Goal: Task Accomplishment & Management: Manage account settings

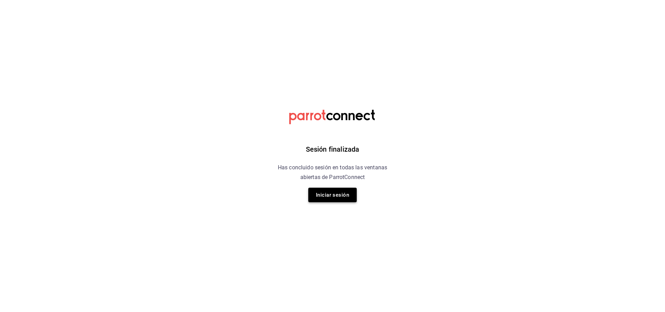
click at [335, 198] on button "Iniciar sesión" at bounding box center [332, 194] width 48 height 15
click at [335, 0] on html "Sesión finalizada Has concluido sesión en todas las ventanas abiertas de Parrot…" at bounding box center [332, 0] width 665 height 0
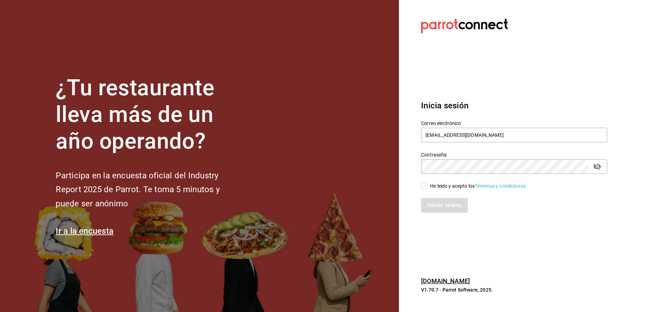
click at [431, 187] on div "He leído y acepto los Términos y condiciones." at bounding box center [478, 185] width 97 height 7
click at [427, 187] on input "He leído y acepto los Términos y condiciones." at bounding box center [424, 186] width 6 height 6
checkbox input "true"
click at [440, 205] on button "Iniciar sesión" at bounding box center [444, 205] width 47 height 15
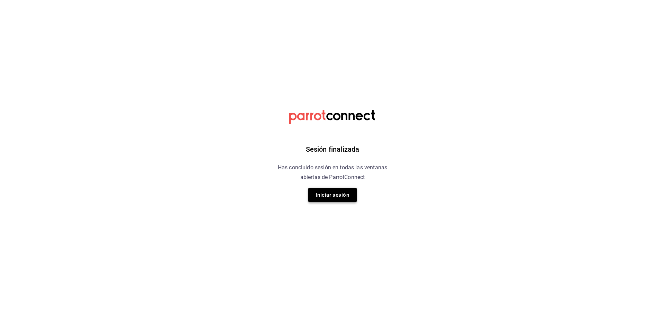
click at [351, 194] on button "Iniciar sesión" at bounding box center [332, 194] width 48 height 15
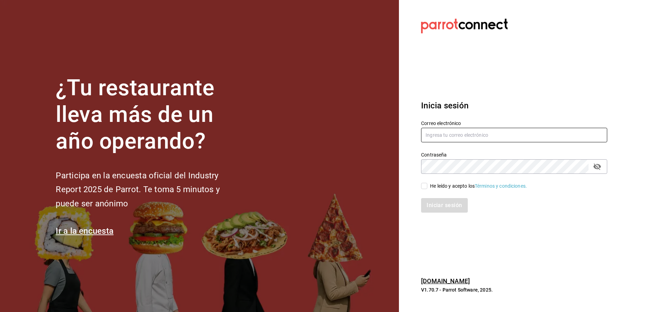
type input "[EMAIL_ADDRESS][DOMAIN_NAME]"
click at [427, 186] on input "He leído y acepto los Términos y condiciones." at bounding box center [424, 186] width 6 height 6
checkbox input "true"
click at [449, 208] on button "Iniciar sesión" at bounding box center [444, 205] width 47 height 15
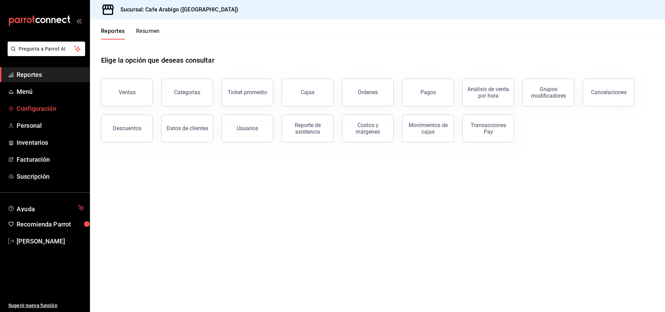
click at [52, 109] on span "Configuración" at bounding box center [50, 108] width 67 height 9
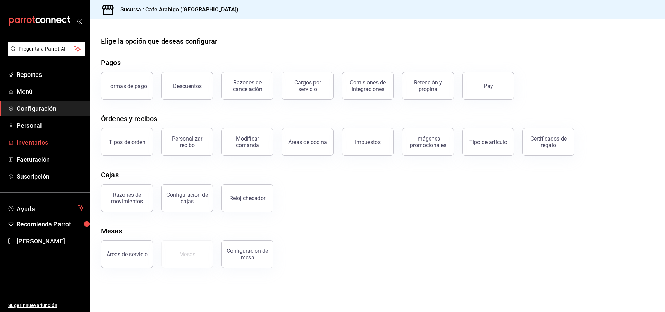
click at [39, 142] on span "Inventarios" at bounding box center [50, 142] width 67 height 9
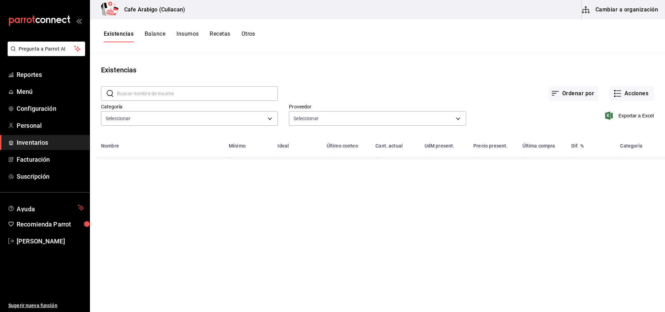
type input "d771b82d-8084-4419-adcc-2cc13a042ce3,5e77a5f7-d0a2-4c28-96d9-c8566bc28bcd"
type input "994ae553-088e-4bee-bef7-786db353400e,b0daecaa-d69c-4341-be85-0d7130df80a8,e4de5…"
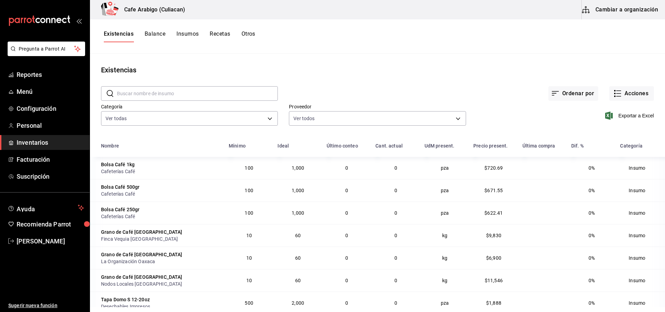
click at [190, 34] on button "Insumos" at bounding box center [187, 36] width 22 height 12
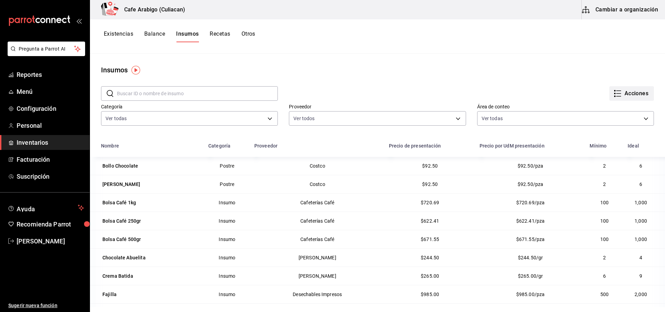
click at [618, 95] on button "Acciones" at bounding box center [631, 93] width 45 height 15
click at [611, 83] on div "Importar lista de insumos" at bounding box center [612, 85] width 56 height 7
click at [0, 0] on input "Importar lista de insumos" at bounding box center [0, 0] width 0 height 0
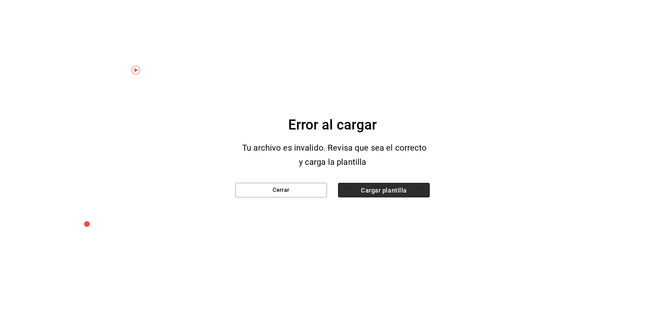
click at [383, 193] on span "Cargar plantilla" at bounding box center [384, 190] width 92 height 15
click at [0, 0] on input "Cargar plantilla" at bounding box center [0, 0] width 0 height 0
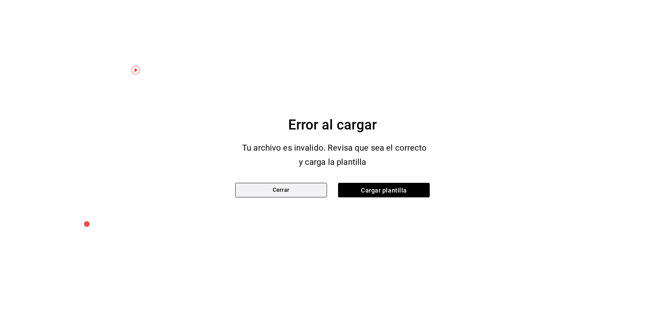
click at [310, 186] on button "Cerrar" at bounding box center [281, 190] width 92 height 15
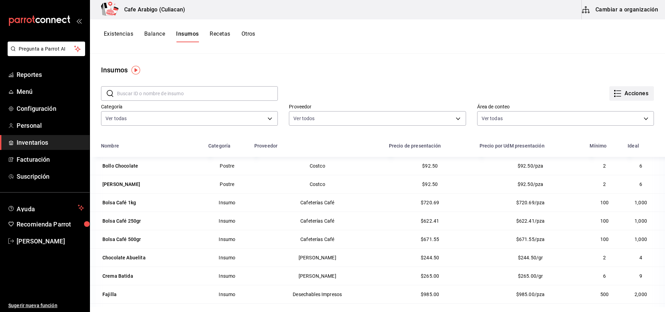
click at [620, 93] on button "Acciones" at bounding box center [631, 93] width 45 height 15
click at [619, 104] on span "Exportar lista de insumos" at bounding box center [611, 103] width 54 height 6
click at [622, 8] on button "Cambiar a organización" at bounding box center [620, 9] width 78 height 19
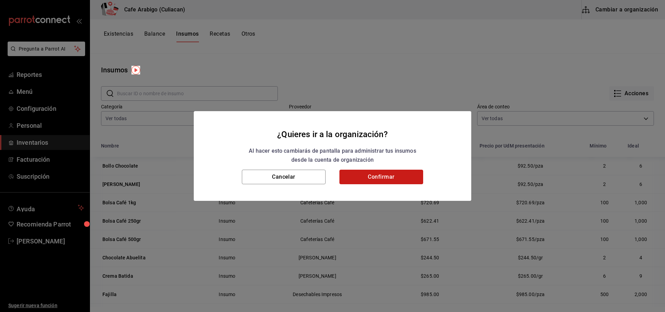
click at [360, 180] on button "Confirmar" at bounding box center [381, 176] width 84 height 15
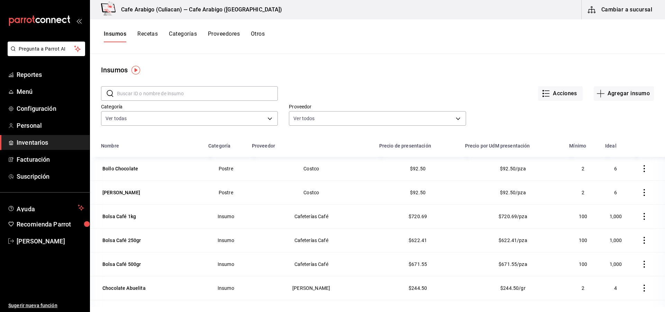
click at [547, 94] on button "Acciones" at bounding box center [560, 93] width 45 height 15
click at [518, 85] on div "Importar lista de insumos" at bounding box center [541, 85] width 56 height 7
click at [0, 0] on input "Importar lista de insumos" at bounding box center [0, 0] width 0 height 0
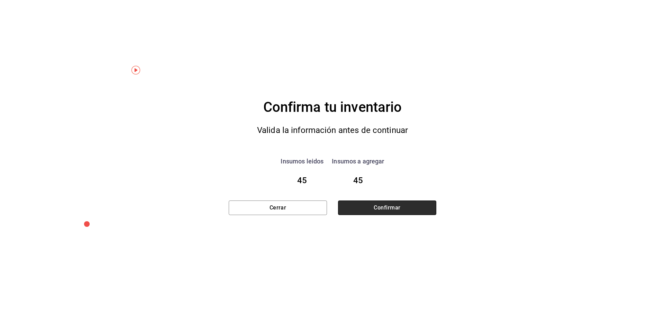
click at [389, 210] on button "Confirmar" at bounding box center [387, 207] width 98 height 15
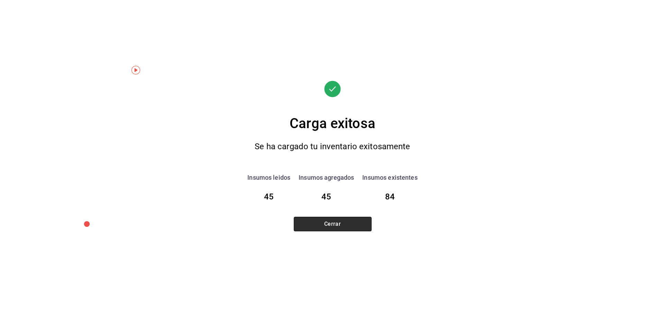
click at [325, 229] on button "Cerrar" at bounding box center [333, 224] width 78 height 15
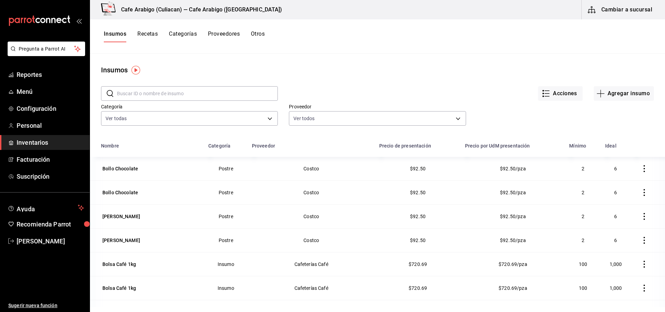
click at [641, 168] on icon "button" at bounding box center [644, 168] width 7 height 7
click at [613, 174] on li "Eliminar" at bounding box center [612, 168] width 58 height 19
drag, startPoint x: 608, startPoint y: 171, endPoint x: 624, endPoint y: 174, distance: 16.1
click at [608, 171] on span "Eliminar" at bounding box center [613, 169] width 18 height 6
click at [634, 171] on li "Eliminar" at bounding box center [612, 168] width 58 height 19
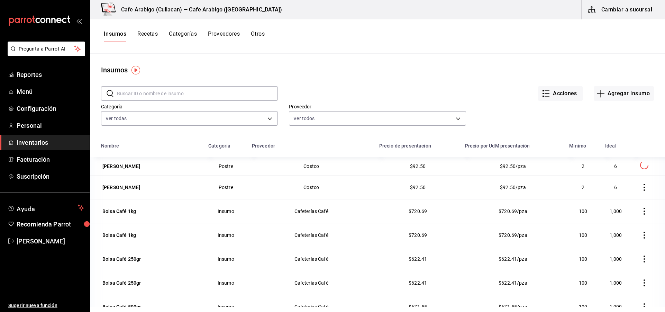
click at [611, 172] on body "Pregunta a Parrot AI Reportes Menú Configuración Personal Inventarios Facturaci…" at bounding box center [332, 153] width 665 height 307
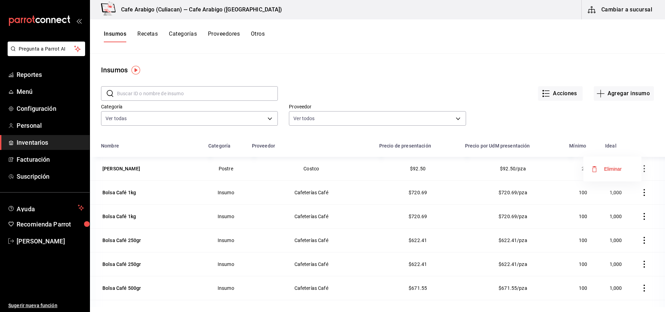
click at [609, 169] on span "Eliminar" at bounding box center [613, 169] width 18 height 6
click at [612, 168] on span "Eliminar" at bounding box center [613, 169] width 18 height 6
click at [643, 169] on icon "button" at bounding box center [643, 168] width 1 height 7
click at [612, 169] on span "Eliminar" at bounding box center [613, 169] width 18 height 6
click at [643, 168] on icon "button" at bounding box center [643, 168] width 1 height 7
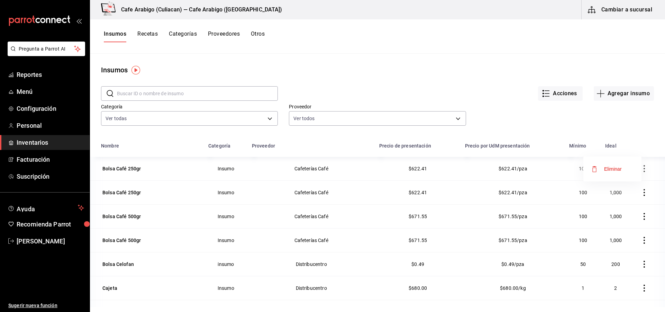
click at [615, 169] on span "Eliminar" at bounding box center [613, 169] width 18 height 6
click at [264, 117] on body "Pregunta a Parrot AI Reportes Menú Configuración Personal Inventarios Facturaci…" at bounding box center [332, 153] width 665 height 307
click at [300, 120] on div at bounding box center [332, 156] width 665 height 312
click at [321, 116] on body "Pregunta a Parrot AI Reportes Menú Configuración Personal Inventarios Facturaci…" at bounding box center [332, 153] width 665 height 307
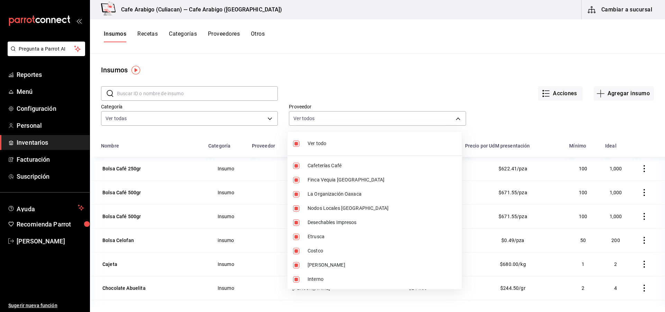
click at [635, 169] on div at bounding box center [332, 156] width 665 height 312
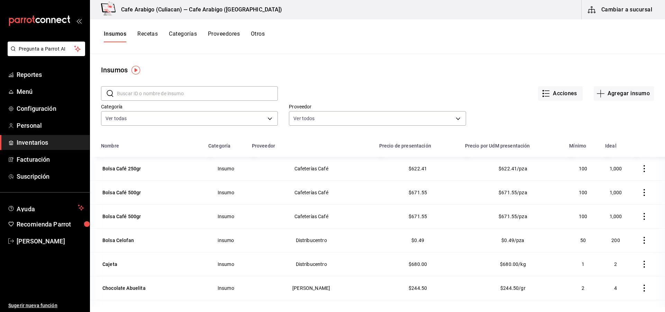
click at [641, 170] on icon "button" at bounding box center [644, 168] width 7 height 7
click at [616, 169] on span "Eliminar" at bounding box center [613, 169] width 18 height 6
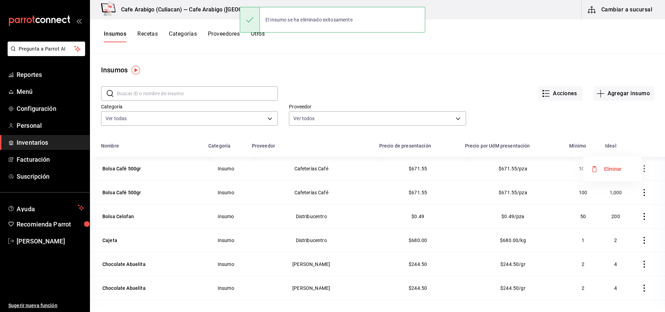
click at [633, 170] on li "Eliminar" at bounding box center [612, 168] width 58 height 19
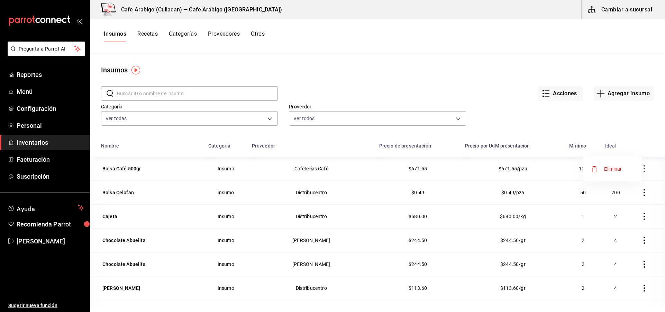
click at [633, 170] on li "Eliminar" at bounding box center [612, 168] width 58 height 19
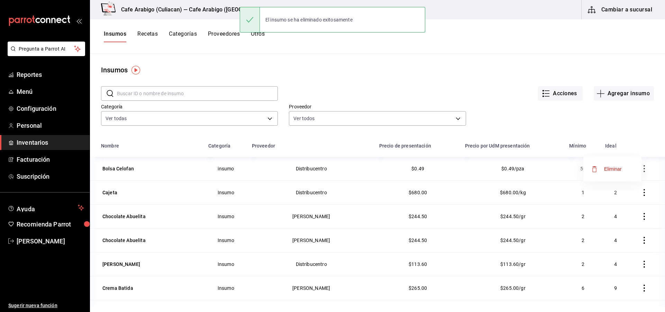
drag, startPoint x: 626, startPoint y: 170, endPoint x: 629, endPoint y: 171, distance: 3.5
click at [622, 170] on span "Eliminar" at bounding box center [613, 169] width 18 height 6
click at [641, 170] on icon "button" at bounding box center [644, 168] width 7 height 7
click at [614, 170] on div at bounding box center [332, 156] width 665 height 312
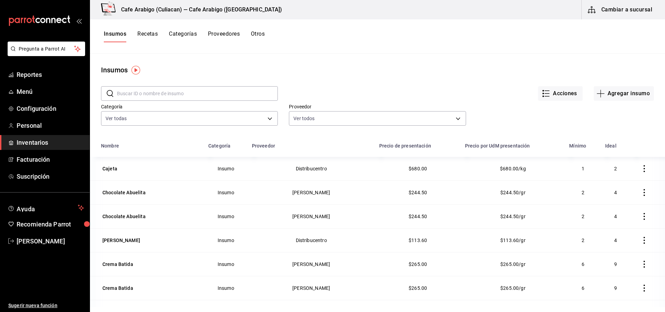
click at [641, 171] on icon "button" at bounding box center [644, 168] width 7 height 7
drag, startPoint x: 613, startPoint y: 172, endPoint x: 626, endPoint y: 175, distance: 12.8
click at [613, 172] on span "Eliminar" at bounding box center [606, 169] width 30 height 8
click at [641, 171] on icon "button" at bounding box center [644, 168] width 7 height 7
click at [619, 169] on div at bounding box center [332, 156] width 665 height 312
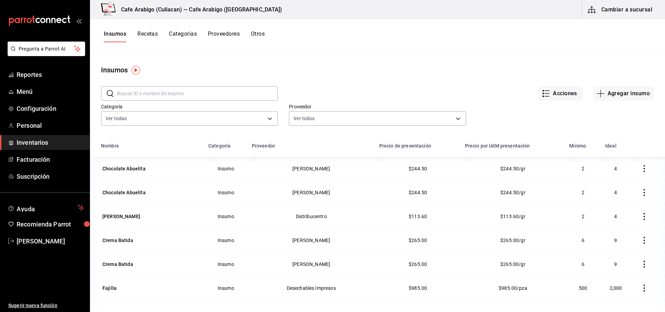
click at [643, 172] on icon "button" at bounding box center [643, 168] width 1 height 7
click at [612, 171] on span "Eliminar" at bounding box center [606, 169] width 30 height 8
click at [641, 171] on icon "button" at bounding box center [644, 168] width 7 height 7
click at [622, 171] on li "Eliminar" at bounding box center [612, 168] width 58 height 19
click at [622, 169] on li "Eliminar" at bounding box center [612, 168] width 58 height 19
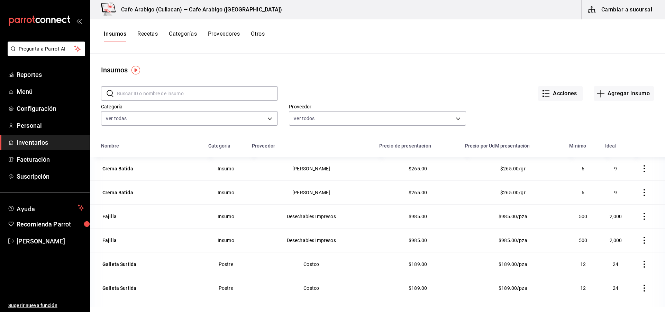
click at [636, 164] on button "button" at bounding box center [643, 168] width 15 height 15
click at [616, 168] on span "Eliminar" at bounding box center [613, 169] width 18 height 6
click at [606, 169] on span "Eliminar" at bounding box center [613, 169] width 18 height 6
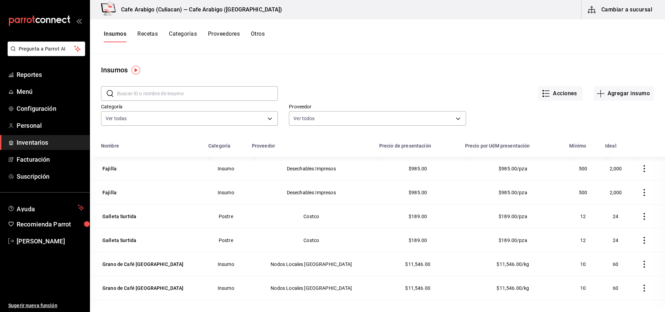
click at [643, 172] on icon "button" at bounding box center [643, 168] width 1 height 7
click at [605, 171] on span "Eliminar" at bounding box center [613, 169] width 18 height 6
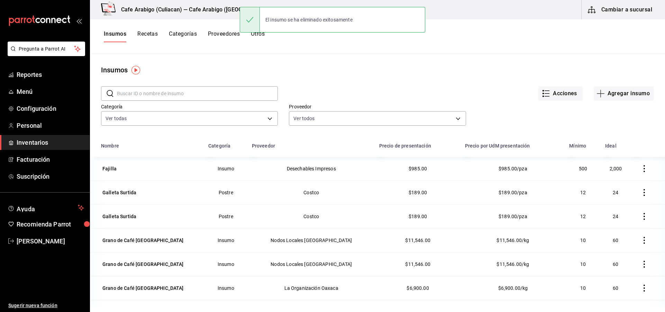
click at [643, 172] on icon "button" at bounding box center [643, 168] width 1 height 7
drag, startPoint x: 611, startPoint y: 166, endPoint x: 619, endPoint y: 170, distance: 8.7
click at [611, 166] on span "Eliminar" at bounding box center [606, 169] width 30 height 8
click at [641, 169] on icon "button" at bounding box center [644, 168] width 7 height 7
click at [614, 166] on div at bounding box center [332, 156] width 665 height 312
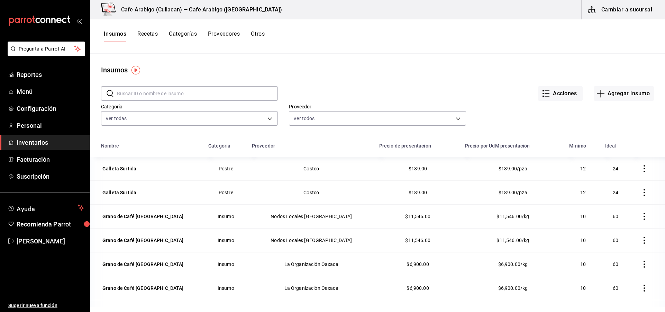
click at [643, 166] on icon "button" at bounding box center [643, 168] width 1 height 7
click at [614, 168] on span "Eliminar" at bounding box center [613, 169] width 18 height 6
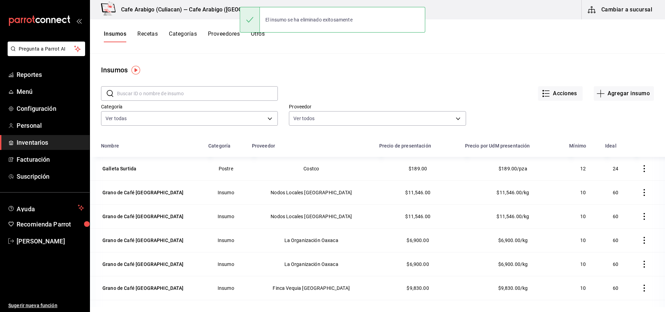
click at [641, 167] on icon "button" at bounding box center [644, 168] width 7 height 7
click at [615, 169] on span "Eliminar" at bounding box center [613, 169] width 18 height 6
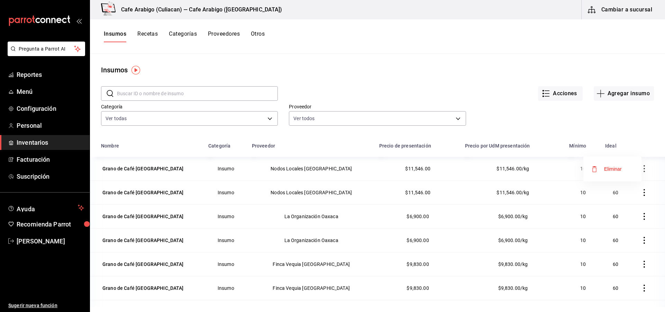
click at [615, 168] on span "Eliminar" at bounding box center [613, 169] width 18 height 6
click at [641, 168] on icon "button" at bounding box center [644, 168] width 7 height 7
click at [613, 168] on span "Eliminar" at bounding box center [613, 169] width 18 height 6
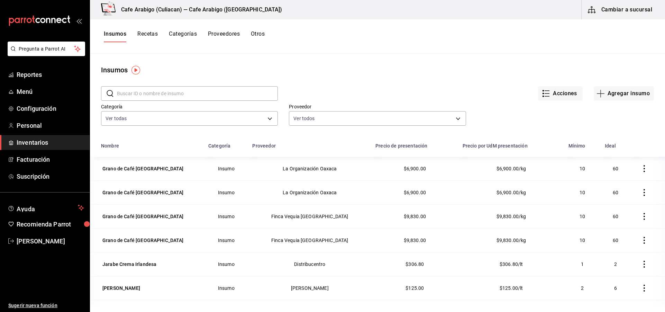
click at [641, 166] on icon "button" at bounding box center [644, 168] width 7 height 7
click at [610, 166] on span "Eliminar" at bounding box center [613, 169] width 18 height 6
click at [641, 169] on icon "button" at bounding box center [644, 168] width 7 height 7
click at [611, 170] on span "Eliminar" at bounding box center [613, 169] width 18 height 6
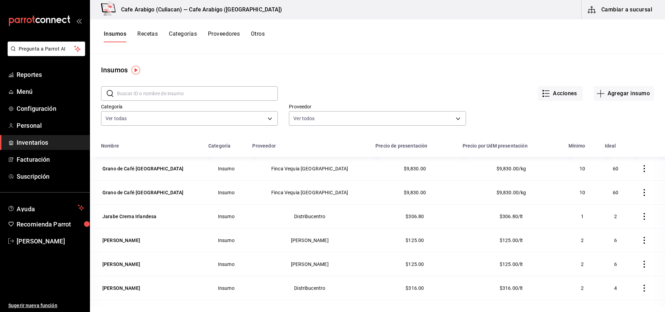
click at [641, 167] on icon "button" at bounding box center [644, 168] width 7 height 7
click at [618, 168] on span "Eliminar" at bounding box center [613, 169] width 18 height 6
click at [641, 169] on icon "button" at bounding box center [644, 168] width 7 height 7
click at [619, 169] on span "Eliminar" at bounding box center [613, 169] width 18 height 6
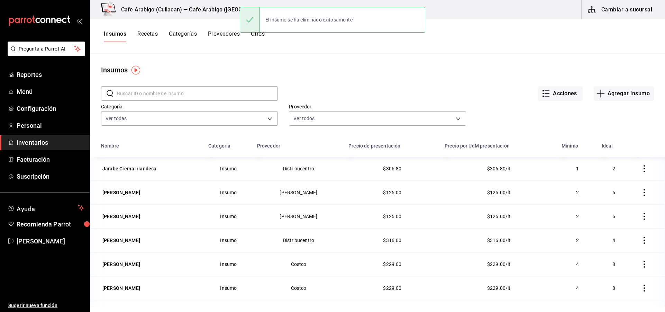
click at [567, 94] on button "Acciones" at bounding box center [560, 93] width 45 height 15
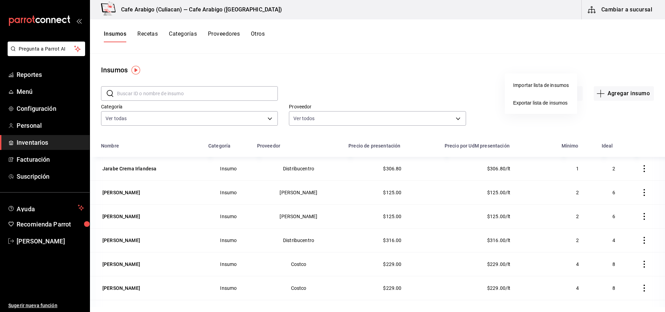
click at [480, 102] on div at bounding box center [332, 156] width 665 height 312
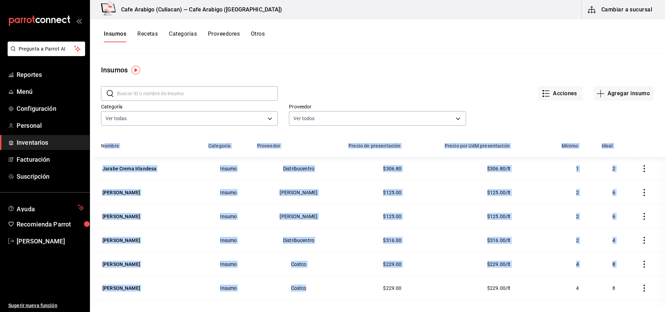
drag, startPoint x: 103, startPoint y: 156, endPoint x: 355, endPoint y: 281, distance: 280.7
click at [643, 168] on icon "button" at bounding box center [643, 168] width 1 height 7
click at [614, 166] on span "Eliminar" at bounding box center [613, 169] width 18 height 6
click at [641, 169] on icon "button" at bounding box center [644, 168] width 7 height 7
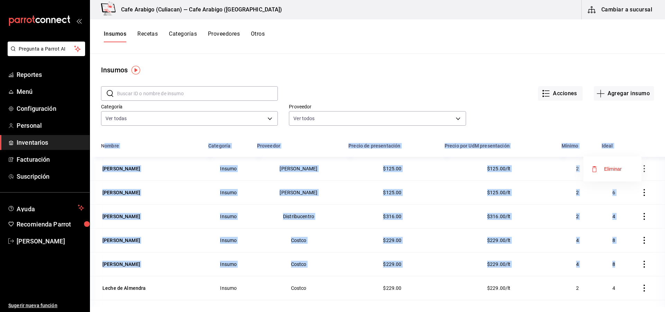
click at [618, 168] on span "Eliminar" at bounding box center [613, 169] width 18 height 6
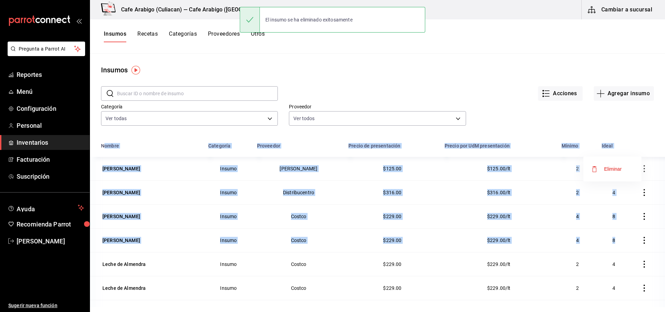
drag, startPoint x: 617, startPoint y: 169, endPoint x: 623, endPoint y: 169, distance: 5.9
click at [617, 168] on span "Eliminar" at bounding box center [613, 169] width 18 height 6
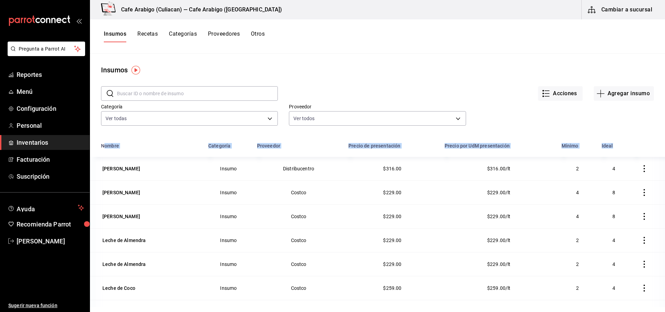
click at [643, 168] on icon "button" at bounding box center [643, 168] width 1 height 7
click at [617, 168] on span "Eliminar" at bounding box center [613, 169] width 18 height 6
click at [641, 170] on icon "button" at bounding box center [644, 168] width 7 height 7
click at [617, 169] on span "Eliminar" at bounding box center [613, 169] width 18 height 6
click at [636, 174] on button "button" at bounding box center [643, 168] width 15 height 15
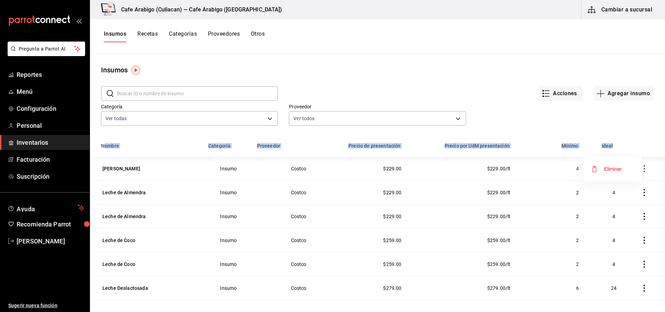
drag, startPoint x: 602, startPoint y: 169, endPoint x: 606, endPoint y: 169, distance: 3.8
click at [603, 168] on span "Eliminar" at bounding box center [606, 169] width 30 height 8
click at [609, 169] on span "Eliminar" at bounding box center [613, 169] width 18 height 6
click at [605, 170] on span "Eliminar" at bounding box center [613, 169] width 18 height 6
click at [643, 166] on icon "button" at bounding box center [643, 168] width 1 height 7
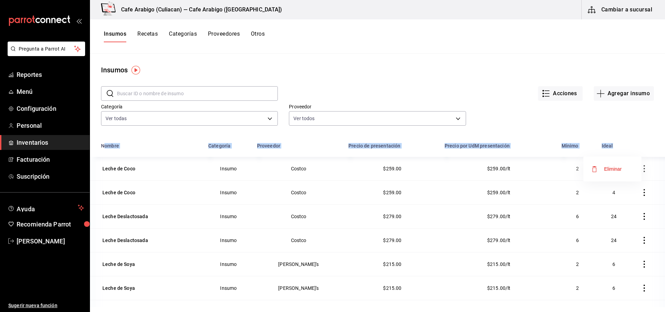
click at [615, 169] on span "Eliminar" at bounding box center [613, 169] width 18 height 6
click at [641, 169] on icon "button" at bounding box center [644, 168] width 7 height 7
click at [610, 170] on span "Eliminar" at bounding box center [613, 169] width 18 height 6
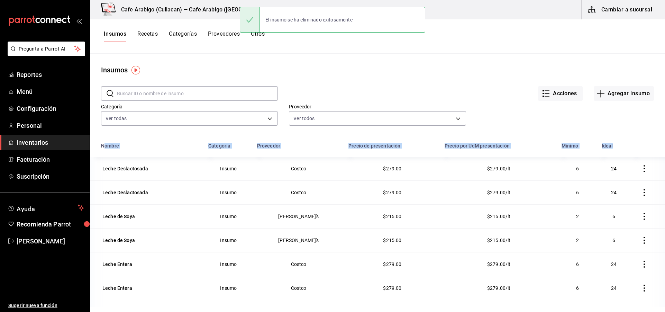
click at [641, 169] on icon "button" at bounding box center [644, 168] width 7 height 7
click at [615, 170] on span "Eliminar" at bounding box center [613, 169] width 18 height 6
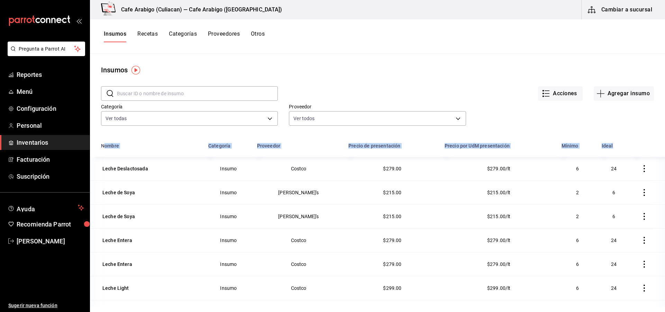
click at [641, 171] on icon "button" at bounding box center [644, 168] width 7 height 7
click at [615, 169] on span "Eliminar" at bounding box center [613, 169] width 18 height 6
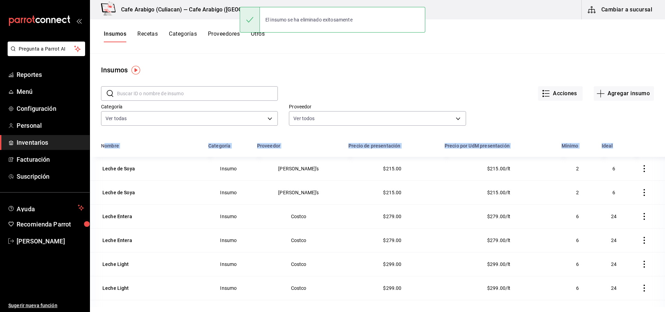
click at [641, 170] on icon "button" at bounding box center [644, 168] width 7 height 7
click at [616, 171] on span "Eliminar" at bounding box center [613, 169] width 18 height 6
click at [636, 172] on button "button" at bounding box center [643, 168] width 15 height 15
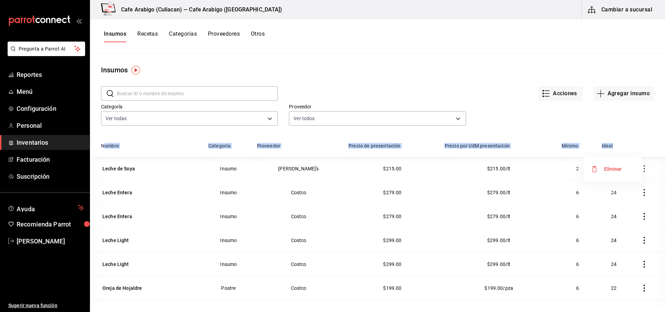
click at [606, 171] on span "Eliminar" at bounding box center [613, 169] width 18 height 6
click at [641, 171] on icon "button" at bounding box center [644, 168] width 7 height 7
click at [613, 172] on span "Eliminar" at bounding box center [606, 169] width 30 height 8
click at [614, 170] on span "Eliminar" at bounding box center [613, 169] width 18 height 6
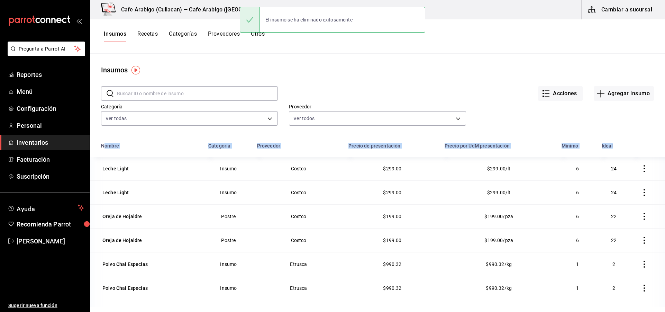
click at [641, 167] on icon "button" at bounding box center [644, 168] width 7 height 7
click at [616, 168] on span "Eliminar" at bounding box center [613, 169] width 18 height 6
click at [641, 167] on icon "button" at bounding box center [644, 168] width 7 height 7
click at [605, 165] on span "Eliminar" at bounding box center [606, 169] width 30 height 8
click at [641, 168] on icon "button" at bounding box center [644, 168] width 7 height 7
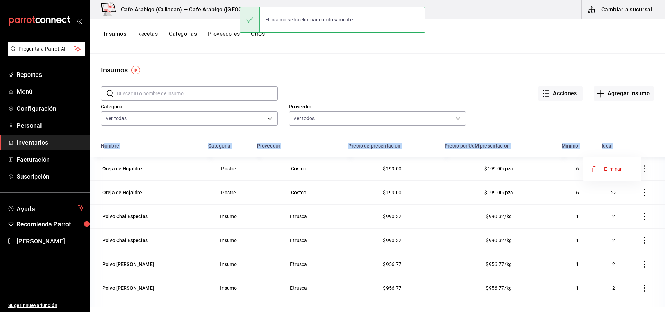
click at [609, 170] on span "Eliminar" at bounding box center [613, 169] width 18 height 6
drag, startPoint x: 633, startPoint y: 169, endPoint x: 633, endPoint y: 175, distance: 5.9
click at [641, 170] on icon "button" at bounding box center [644, 168] width 7 height 7
click at [607, 172] on span "Eliminar" at bounding box center [606, 169] width 30 height 8
click at [643, 171] on icon "button" at bounding box center [643, 168] width 1 height 7
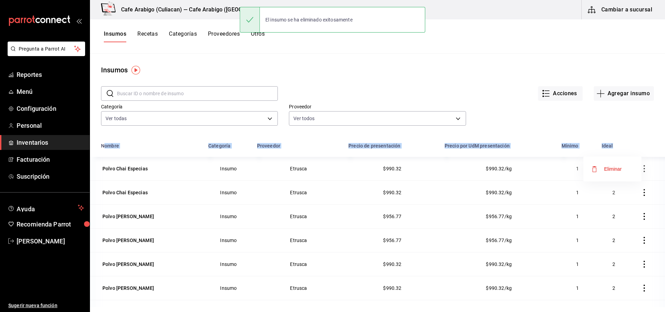
click at [612, 173] on li "Eliminar" at bounding box center [612, 168] width 58 height 19
click at [641, 171] on icon "button" at bounding box center [644, 168] width 7 height 7
click at [614, 171] on span "Eliminar" at bounding box center [613, 169] width 18 height 6
click at [607, 170] on span "Eliminar" at bounding box center [613, 169] width 18 height 6
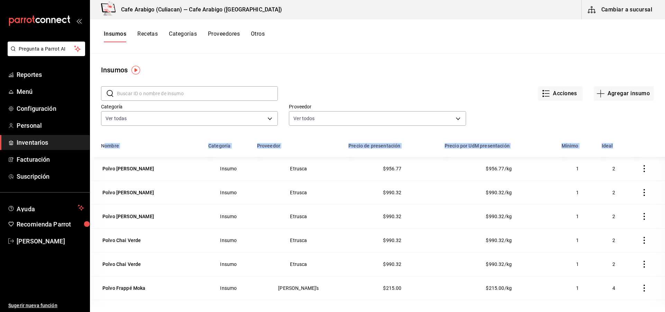
click at [641, 168] on icon "button" at bounding box center [644, 168] width 7 height 7
click at [622, 170] on li "Eliminar" at bounding box center [612, 168] width 58 height 19
click at [636, 173] on button "button" at bounding box center [643, 168] width 15 height 15
click at [605, 171] on span "Eliminar" at bounding box center [606, 169] width 30 height 8
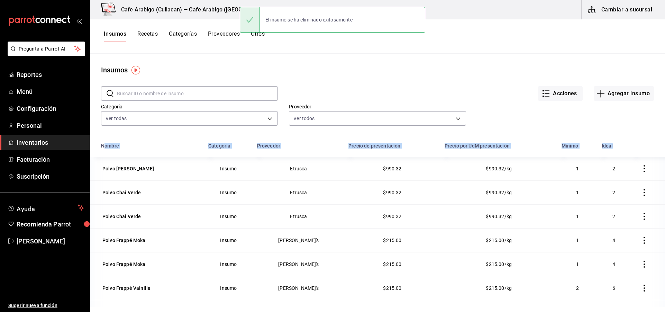
click at [636, 163] on button "button" at bounding box center [643, 168] width 15 height 15
click at [617, 167] on span "Eliminar" at bounding box center [613, 169] width 18 height 6
click at [641, 171] on icon "button" at bounding box center [644, 168] width 7 height 7
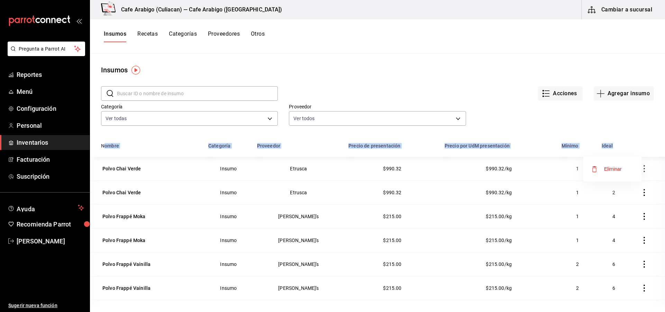
click at [619, 170] on span "Eliminar" at bounding box center [613, 169] width 18 height 6
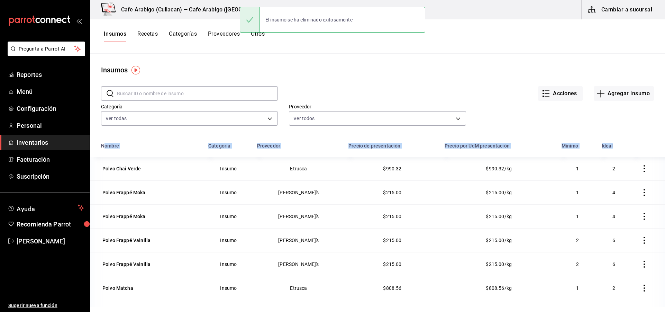
drag, startPoint x: 627, startPoint y: 171, endPoint x: 633, endPoint y: 171, distance: 6.2
click at [641, 170] on icon "button" at bounding box center [644, 168] width 7 height 7
click at [616, 168] on span "Eliminar" at bounding box center [613, 169] width 18 height 6
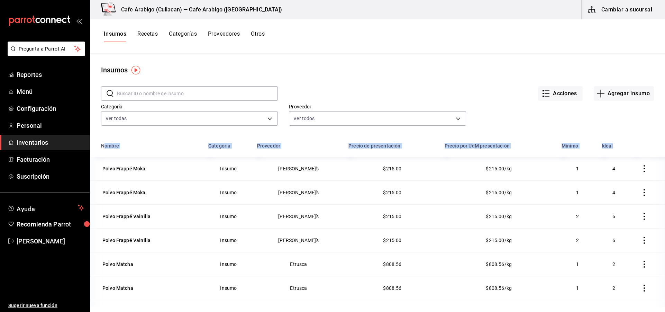
click at [641, 170] on icon "button" at bounding box center [644, 168] width 7 height 7
click at [616, 169] on span "Eliminar" at bounding box center [613, 169] width 18 height 6
click at [636, 173] on button "button" at bounding box center [643, 168] width 15 height 15
click at [604, 170] on span "Eliminar" at bounding box center [613, 169] width 18 height 6
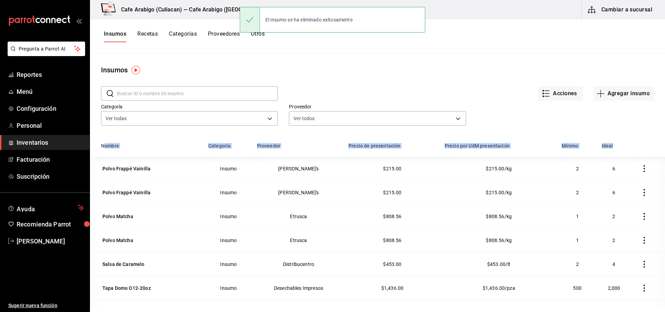
click at [641, 171] on icon "button" at bounding box center [644, 168] width 7 height 7
click at [603, 170] on span "Eliminar" at bounding box center [606, 169] width 30 height 8
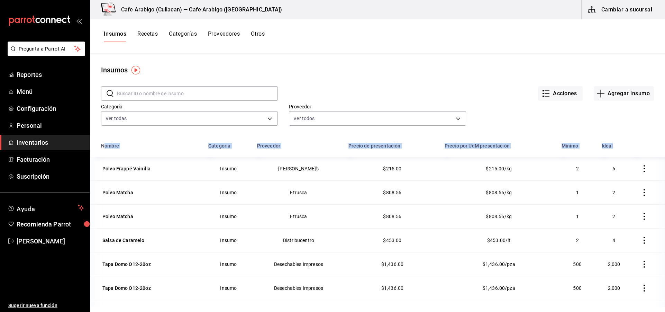
click at [636, 172] on button "button" at bounding box center [643, 168] width 15 height 15
click at [616, 171] on span "Eliminar" at bounding box center [613, 169] width 18 height 6
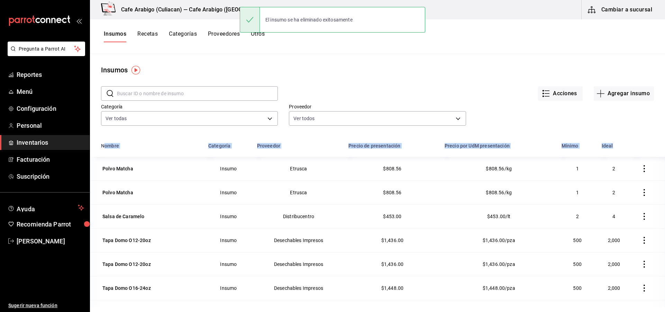
click at [641, 171] on icon "button" at bounding box center [644, 168] width 7 height 7
click at [616, 170] on span "Eliminar" at bounding box center [613, 169] width 18 height 6
click at [641, 171] on icon "button" at bounding box center [644, 168] width 7 height 7
click at [615, 171] on span "Eliminar" at bounding box center [613, 169] width 18 height 6
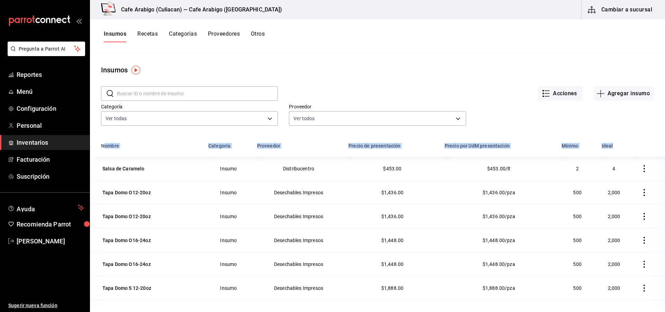
click at [641, 170] on icon "button" at bounding box center [644, 168] width 7 height 7
click at [609, 170] on span "Eliminar" at bounding box center [613, 169] width 18 height 6
click at [641, 170] on icon "button" at bounding box center [644, 168] width 7 height 7
click at [610, 171] on span "Eliminar" at bounding box center [613, 169] width 18 height 6
click at [641, 170] on icon "button" at bounding box center [644, 168] width 7 height 7
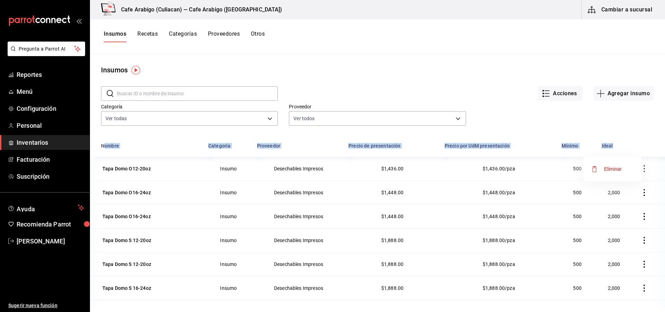
click at [619, 171] on span "Eliminar" at bounding box center [606, 169] width 30 height 8
click at [641, 170] on icon "button" at bounding box center [644, 168] width 7 height 7
click at [609, 170] on span "Eliminar" at bounding box center [613, 169] width 18 height 6
click at [643, 172] on icon "button" at bounding box center [643, 168] width 1 height 7
click at [616, 171] on span "Eliminar" at bounding box center [613, 169] width 18 height 6
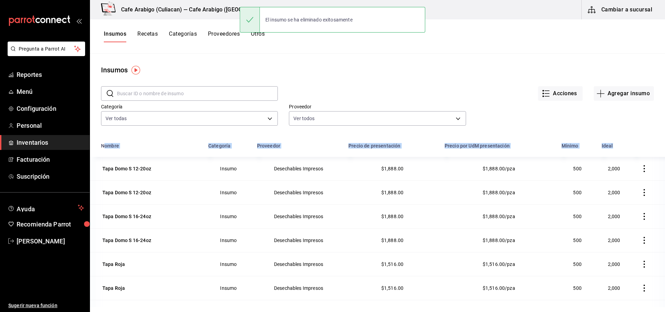
click at [641, 171] on icon "button" at bounding box center [644, 168] width 7 height 7
click at [614, 170] on span "Eliminar" at bounding box center [613, 169] width 18 height 6
click at [641, 171] on icon "button" at bounding box center [644, 168] width 7 height 7
click at [610, 170] on span "Eliminar" at bounding box center [613, 169] width 18 height 6
click at [636, 173] on button "button" at bounding box center [643, 168] width 15 height 15
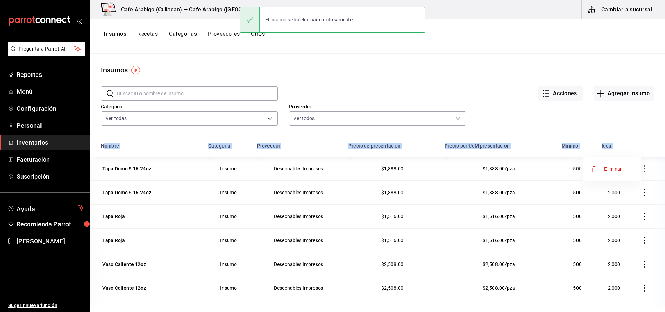
click at [614, 172] on span "Eliminar" at bounding box center [606, 169] width 30 height 8
click at [636, 172] on button "button" at bounding box center [643, 168] width 15 height 15
click at [614, 171] on span "Eliminar" at bounding box center [613, 169] width 18 height 6
click at [636, 172] on button "button" at bounding box center [643, 168] width 15 height 15
click at [596, 169] on icon "button" at bounding box center [594, 169] width 8 height 8
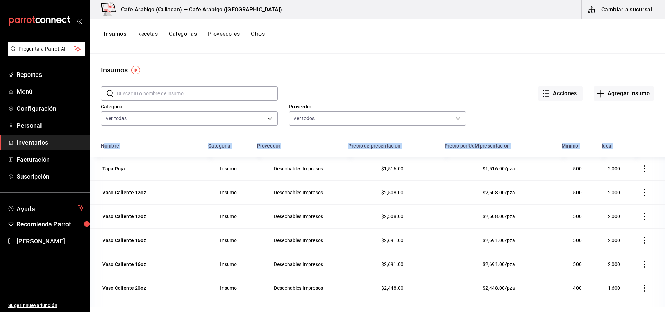
click at [641, 171] on icon "button" at bounding box center [644, 168] width 7 height 7
click at [603, 169] on span "Eliminar" at bounding box center [606, 169] width 30 height 8
click at [641, 168] on icon "button" at bounding box center [644, 168] width 7 height 7
click at [615, 169] on span "Eliminar" at bounding box center [613, 169] width 18 height 6
click at [641, 170] on icon "button" at bounding box center [644, 168] width 7 height 7
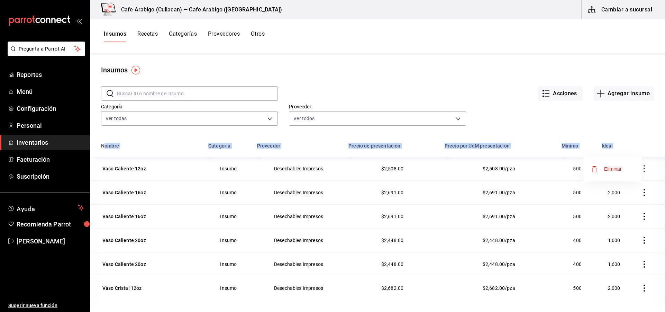
click at [617, 170] on span "Eliminar" at bounding box center [613, 169] width 18 height 6
click at [641, 172] on icon "button" at bounding box center [644, 168] width 7 height 7
click at [608, 170] on span "Eliminar" at bounding box center [613, 169] width 18 height 6
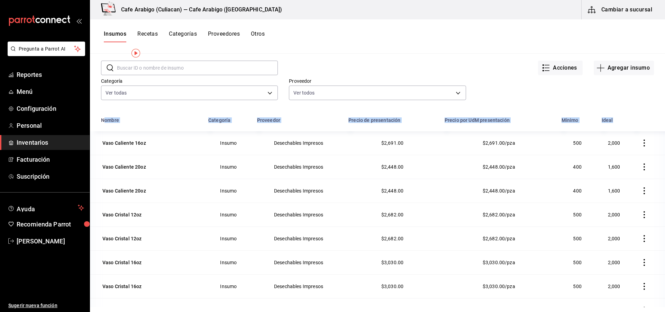
scroll to position [16, 0]
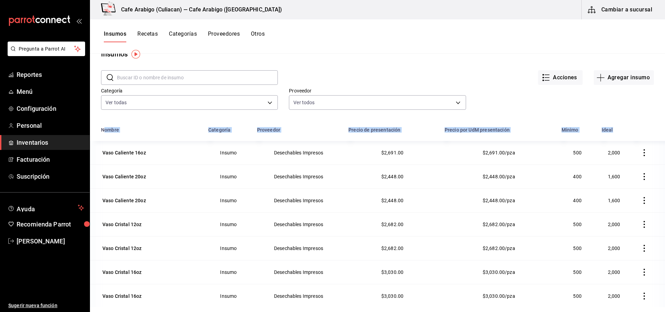
click at [642, 151] on icon "button" at bounding box center [644, 152] width 7 height 7
click at [621, 153] on span "Eliminar" at bounding box center [618, 153] width 18 height 6
click at [641, 154] on icon "button" at bounding box center [644, 152] width 7 height 7
click at [614, 154] on span "Eliminar" at bounding box center [618, 153] width 18 height 6
click at [641, 155] on icon "button" at bounding box center [644, 152] width 7 height 7
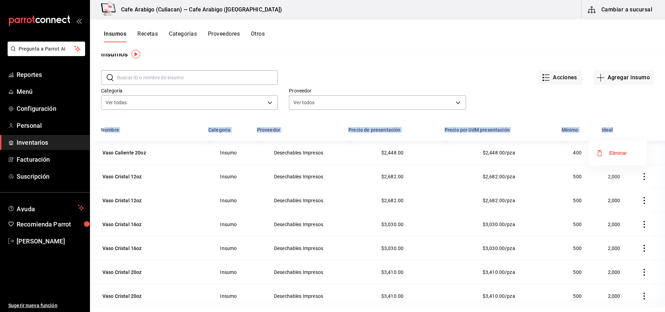
click at [620, 154] on span "Eliminar" at bounding box center [618, 153] width 18 height 6
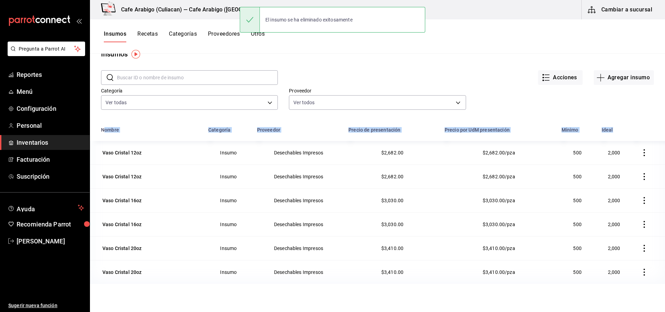
click at [641, 155] on icon "button" at bounding box center [644, 152] width 7 height 7
click at [623, 152] on span "Eliminar" at bounding box center [618, 153] width 18 height 6
click at [641, 154] on icon "button" at bounding box center [644, 152] width 7 height 7
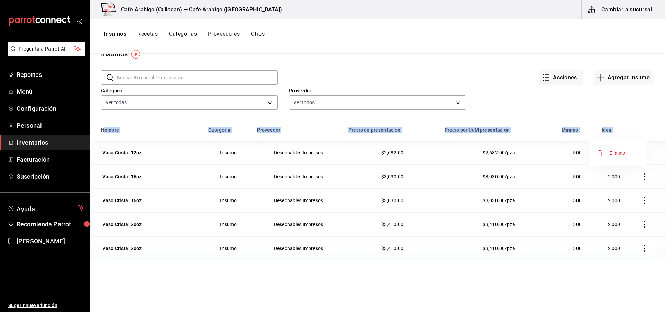
click at [622, 153] on span "Eliminar" at bounding box center [618, 153] width 18 height 6
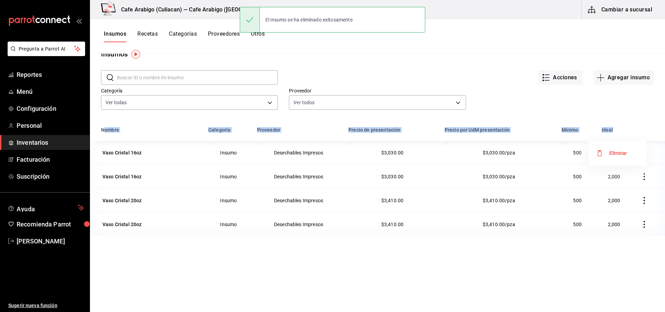
click at [607, 154] on span "Eliminar" at bounding box center [612, 153] width 30 height 8
click at [638, 156] on button "button" at bounding box center [643, 152] width 15 height 15
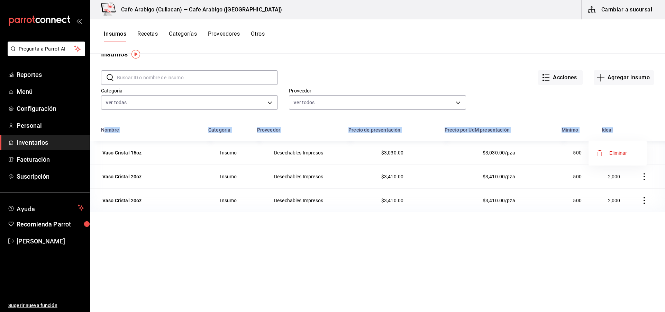
click at [618, 155] on span "Eliminar" at bounding box center [618, 153] width 18 height 6
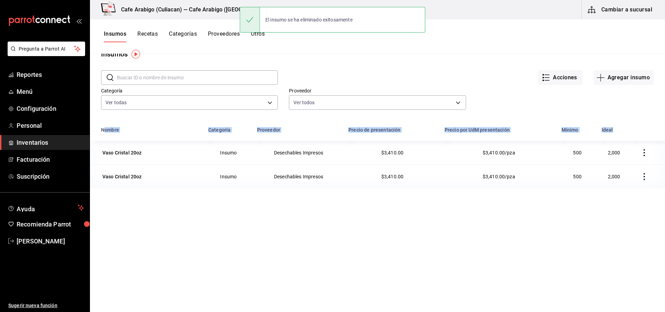
click at [638, 157] on button "button" at bounding box center [643, 152] width 15 height 15
click at [613, 155] on span "Eliminar" at bounding box center [618, 153] width 18 height 6
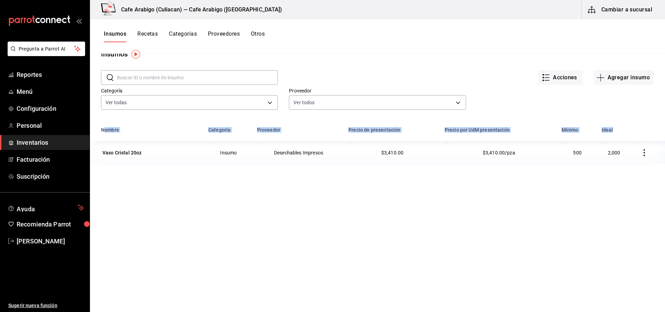
click at [639, 156] on button "button" at bounding box center [643, 152] width 15 height 15
click at [616, 155] on span "Eliminar" at bounding box center [618, 153] width 18 height 6
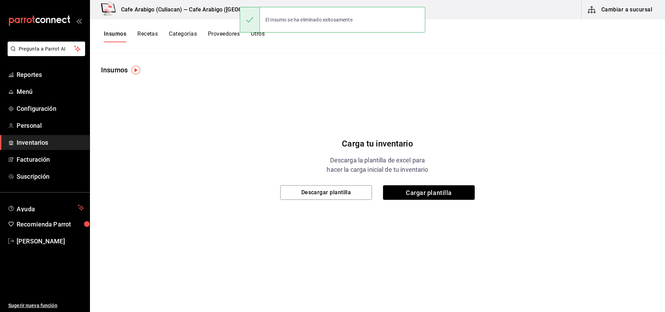
scroll to position [0, 0]
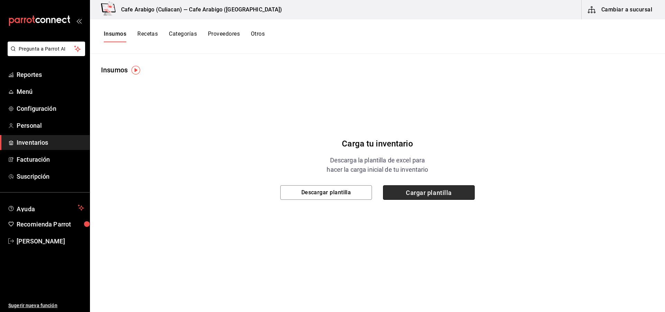
click at [423, 194] on span "Cargar plantilla" at bounding box center [429, 192] width 92 height 15
click at [0, 0] on input "Cargar plantilla" at bounding box center [0, 0] width 0 height 0
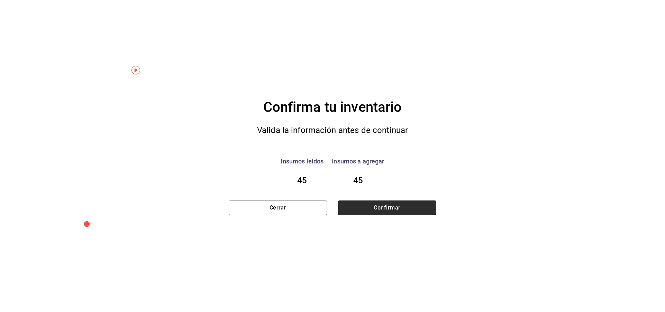
click at [390, 212] on button "Confirmar" at bounding box center [387, 207] width 98 height 15
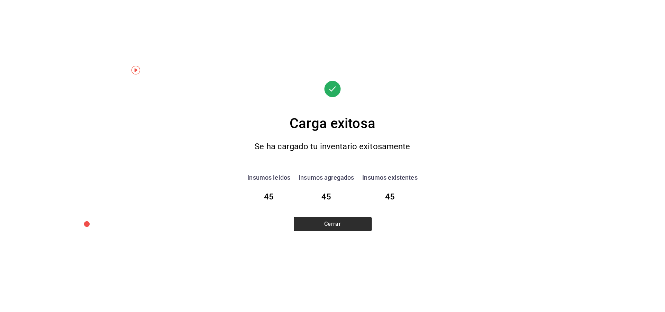
click at [335, 226] on button "Cerrar" at bounding box center [333, 224] width 78 height 15
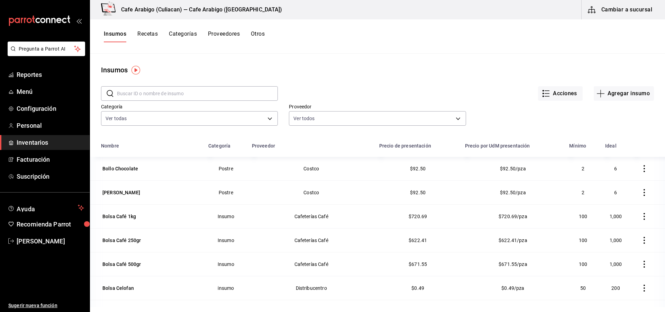
click at [117, 168] on div "Bollo Chocolate" at bounding box center [120, 168] width 36 height 7
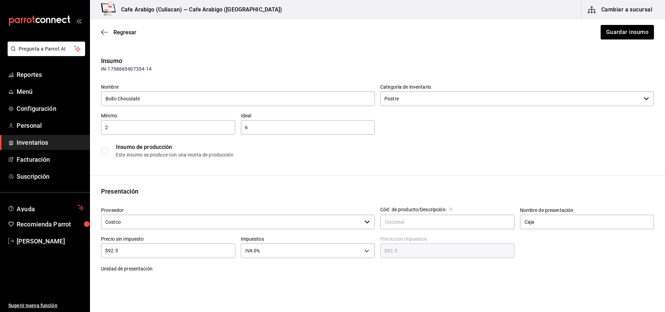
click at [143, 254] on input "$92.5" at bounding box center [168, 250] width 134 height 8
click at [102, 29] on icon "button" at bounding box center [104, 32] width 7 height 6
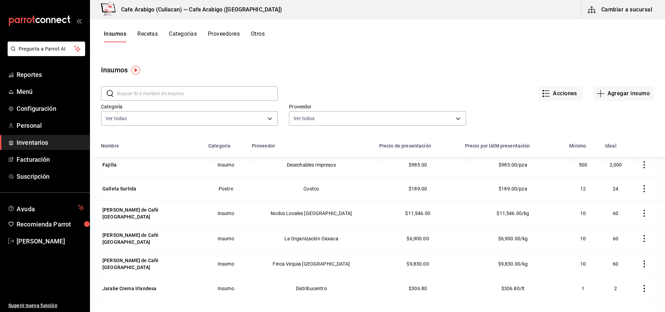
scroll to position [242, 0]
click at [125, 210] on div "Grano de Café Chiapas" at bounding box center [150, 213] width 96 height 14
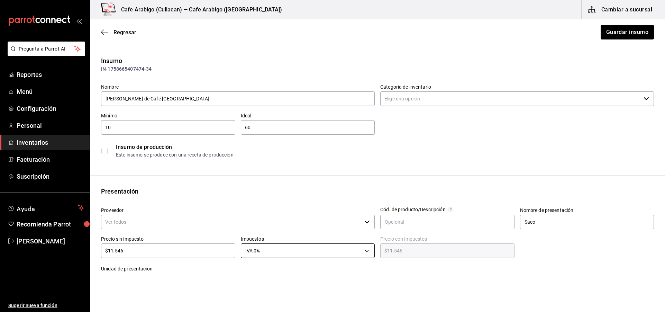
type input "Insumo"
type input "Nodos Locales Chiapas"
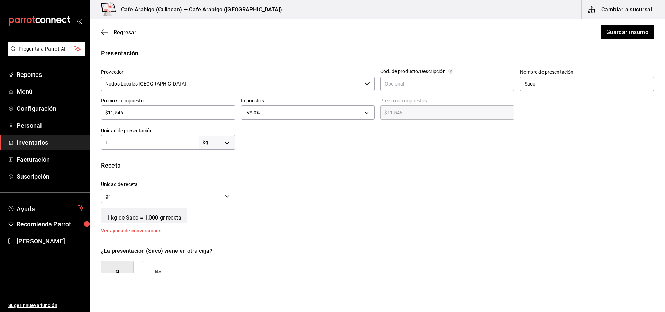
scroll to position [138, 0]
click at [226, 142] on body "Pregunta a Parrot AI Reportes Menú Configuración Personal Inventarios Facturaci…" at bounding box center [332, 136] width 665 height 273
click at [226, 142] on div at bounding box center [332, 156] width 665 height 312
click at [136, 115] on input "$11,546" at bounding box center [168, 112] width 134 height 8
drag, startPoint x: 149, startPoint y: 109, endPoint x: 148, endPoint y: 113, distance: 4.3
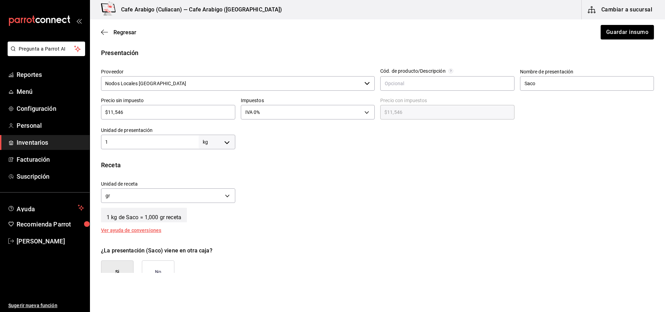
click at [148, 112] on input "$11,546" at bounding box center [168, 112] width 134 height 8
type input "$1,154"
type input "$1,154.00"
type input "$115"
type input "$115.00"
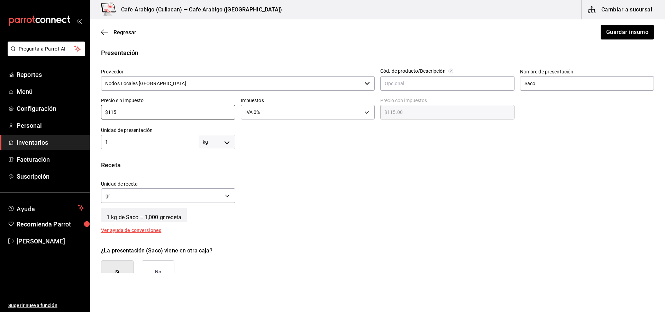
type input "$11"
type input "$11.00"
type input "$1"
type input "$1.00"
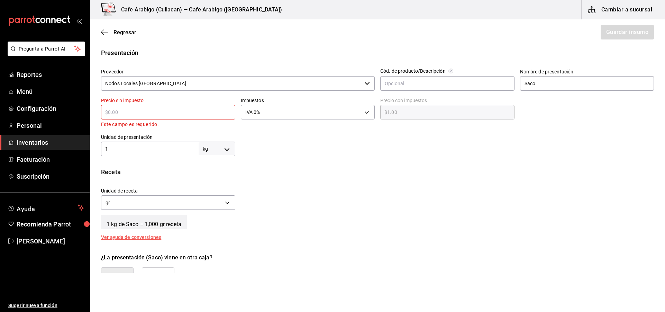
type input "$0.00"
type input "$3"
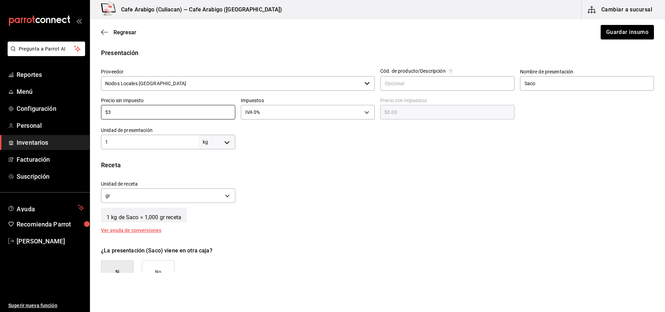
type input "$3.00"
type input "$31"
type input "$31.00"
type input "$312"
type input "$312.00"
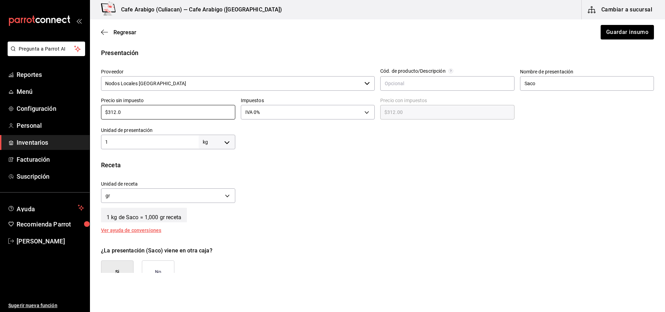
type input "$312.05"
click at [268, 161] on div "Receta" at bounding box center [377, 164] width 553 height 9
click at [617, 33] on button "Guardar insumo" at bounding box center [627, 32] width 54 height 15
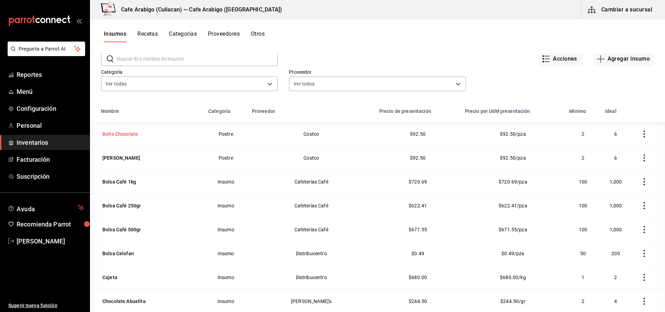
click at [107, 135] on div "Bollo Chocolate" at bounding box center [120, 133] width 36 height 7
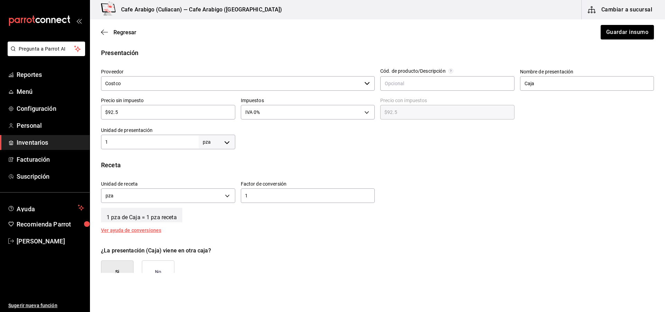
scroll to position [104, 0]
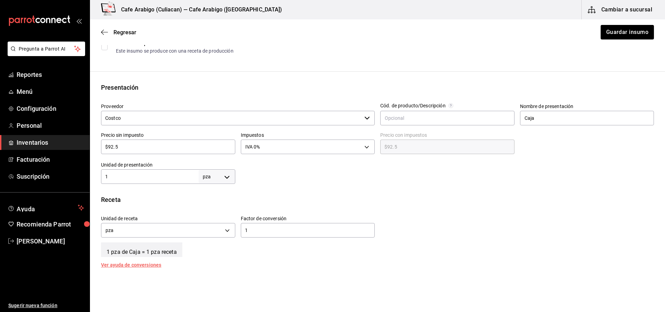
click at [140, 147] on input "$92.5" at bounding box center [168, 146] width 134 height 8
type input "$92."
type input "$92.00"
type input "$9"
type input "$9.00"
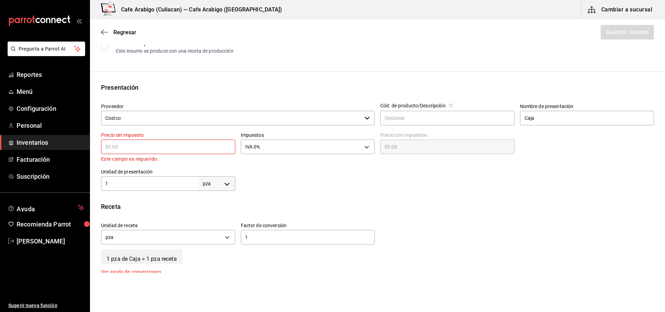
type input "$0.00"
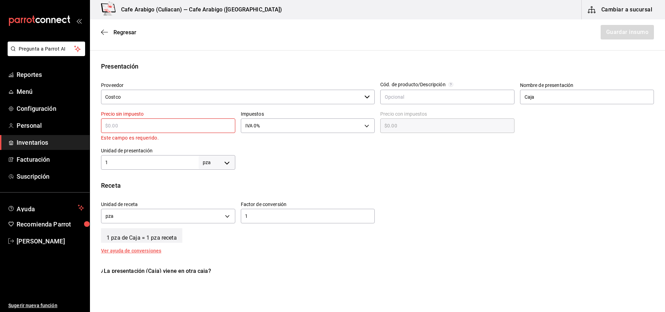
scroll to position [173, 0]
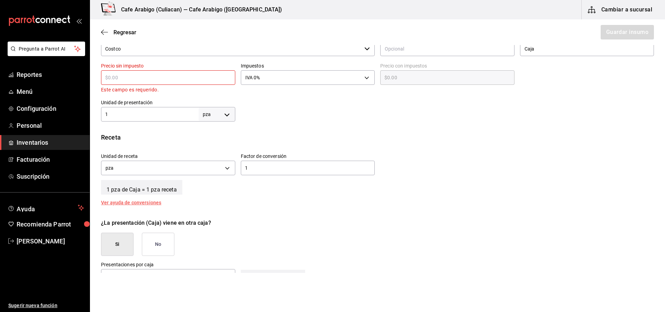
drag, startPoint x: 346, startPoint y: 113, endPoint x: 342, endPoint y: 118, distance: 5.2
click at [108, 30] on span "Regresar" at bounding box center [118, 32] width 35 height 7
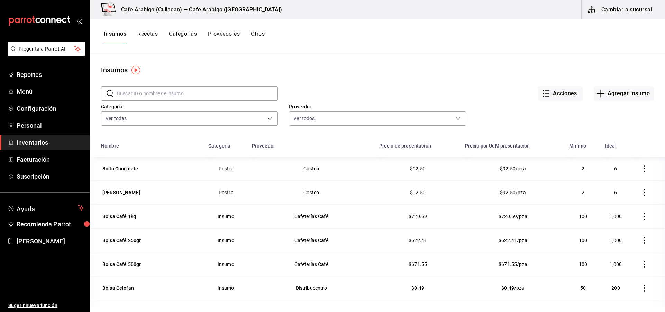
click at [116, 169] on div "Bollo Chocolate" at bounding box center [120, 168] width 36 height 7
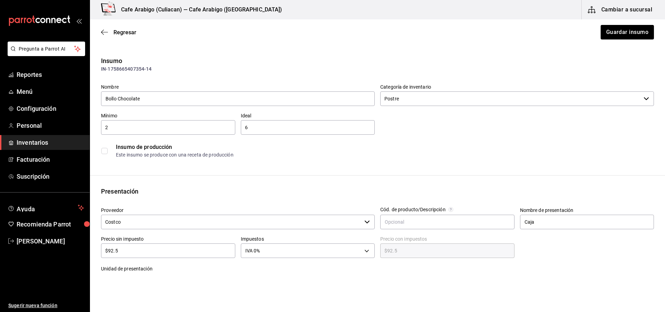
click at [131, 251] on input "$92.5" at bounding box center [168, 250] width 134 height 8
type input "$92."
type input "$92.00"
type input "$9"
type input "$9.00"
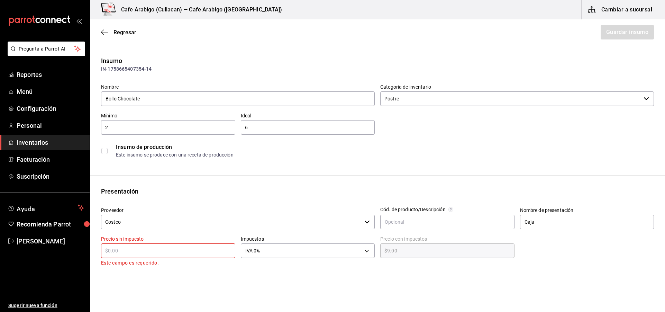
type input "$0.00"
type input "$1"
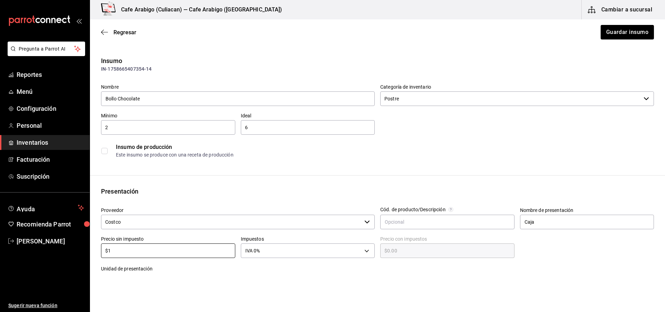
type input "$1.00"
type input "$15"
type input "$15.00"
type input "$15.4"
type input "$15.40"
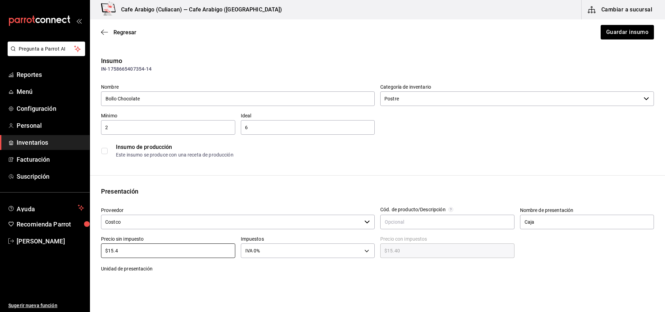
type input "$15.42"
click at [613, 33] on button "Guardar insumo" at bounding box center [627, 32] width 54 height 15
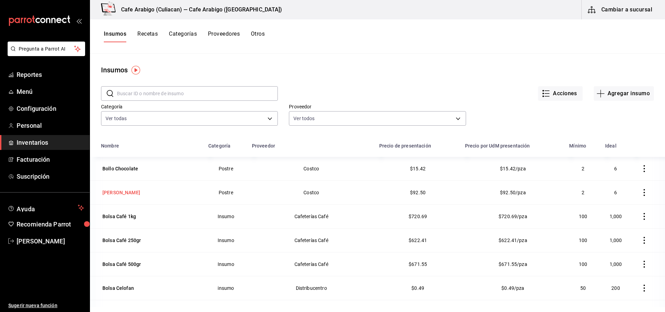
click at [111, 192] on div "Bollo Vainilla" at bounding box center [121, 192] width 38 height 7
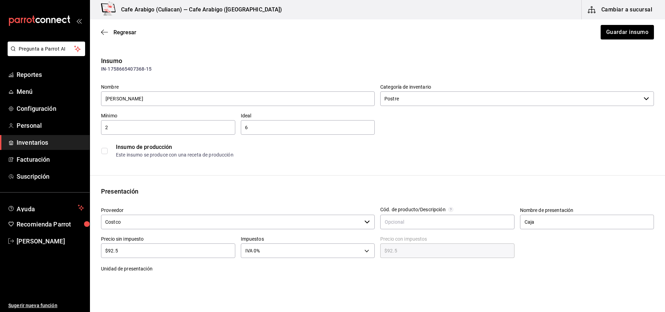
click at [142, 251] on input "$92.5" at bounding box center [168, 250] width 134 height 8
type input "$92."
type input "$92.00"
type input "$9"
type input "$9.00"
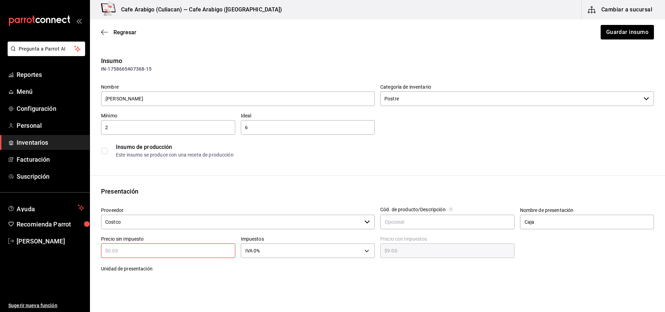
type input "$0.00"
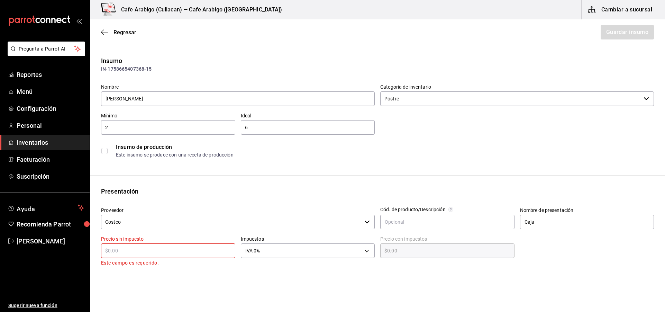
type input "$1"
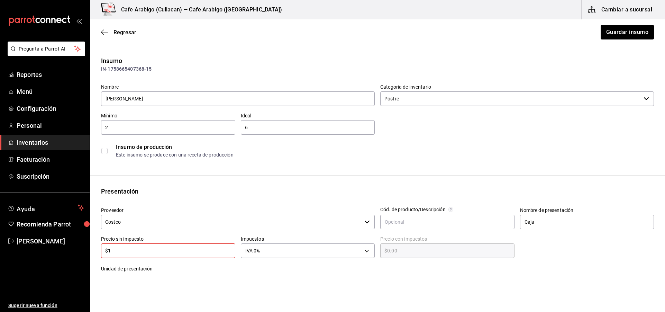
type input "$1.00"
type input "$15"
type input "$15.00"
type input "$15.4"
type input "$15.40"
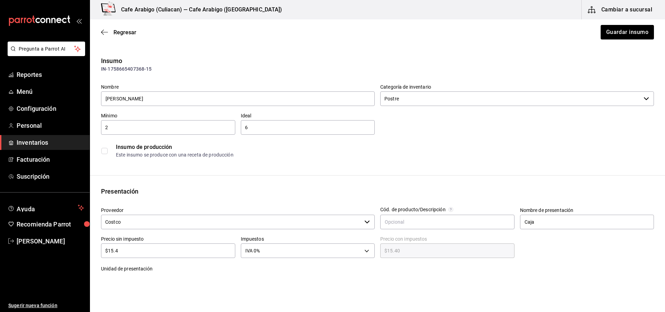
type input "$15.42"
click at [610, 36] on button "Guardar insumo" at bounding box center [627, 32] width 54 height 15
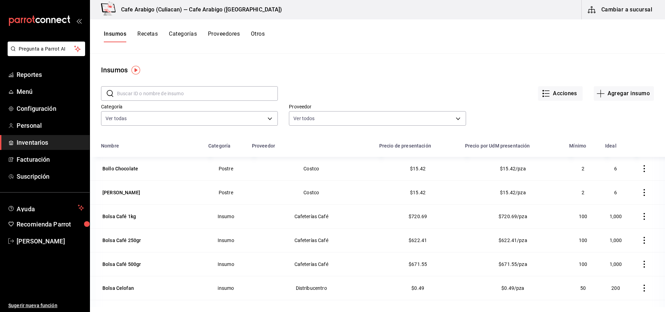
click at [124, 215] on div "Bolsa Café 1kg" at bounding box center [119, 216] width 34 height 7
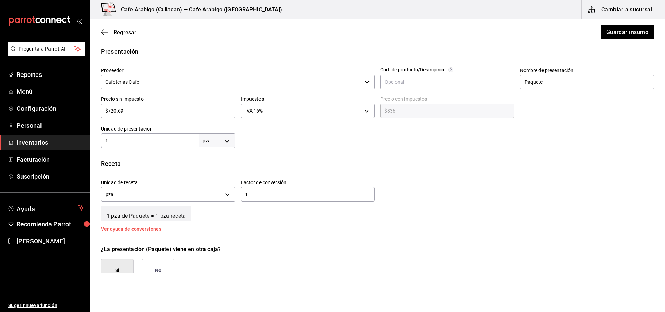
scroll to position [138, 0]
click at [131, 113] on input "$720.69" at bounding box center [168, 112] width 134 height 8
type input "$720.6"
type input "$835.90"
type input "$720."
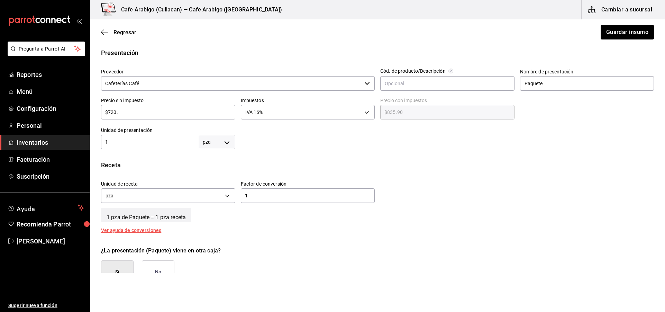
type input "$835.20"
type input "$72"
type input "$83.52"
type input "$7"
type input "$8.12"
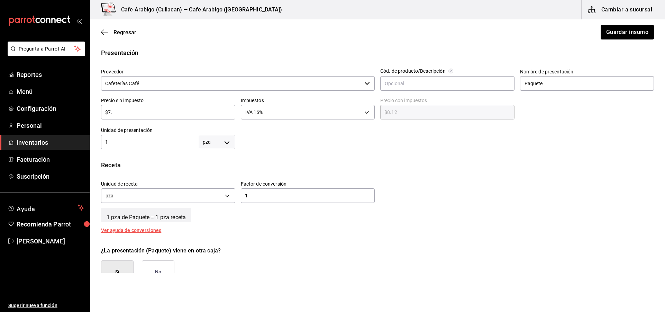
type input "$7.2"
type input "$8.35"
type input "$7.21"
type input "$8.36"
type input "$7.21"
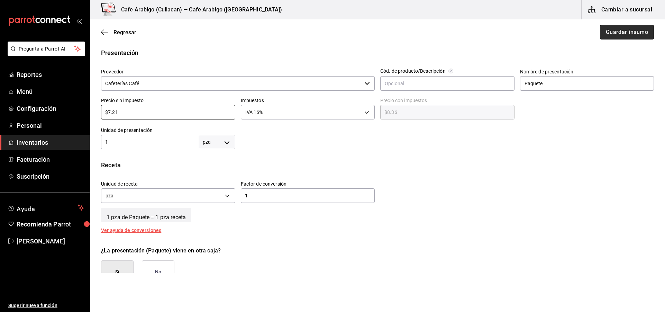
click at [613, 35] on button "Guardar insumo" at bounding box center [627, 32] width 54 height 15
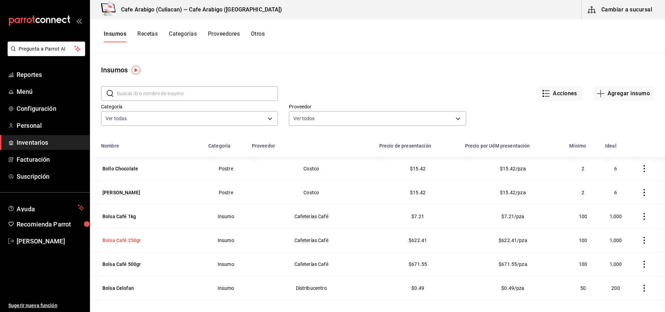
click at [133, 241] on div "Bolsa Café 250gr" at bounding box center [121, 240] width 38 height 7
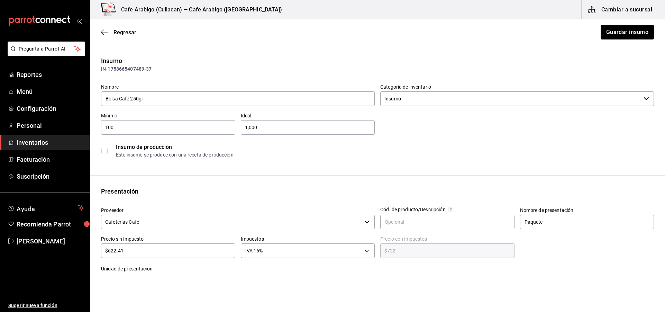
click at [156, 252] on input "$622.41" at bounding box center [168, 250] width 134 height 8
type input "$622.4"
type input "$721.98"
type input "$622."
type input "$721.52"
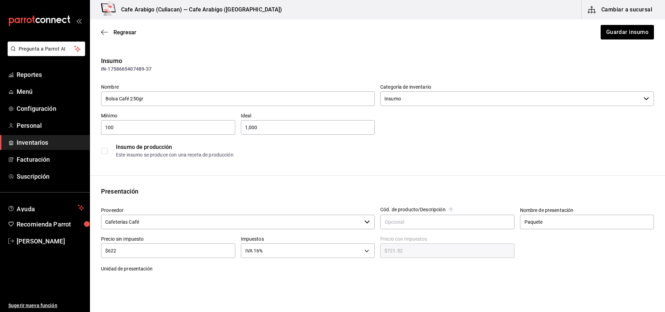
type input "$62"
type input "$71.92"
type input "$6"
type input "$6.96"
type input "$6.2"
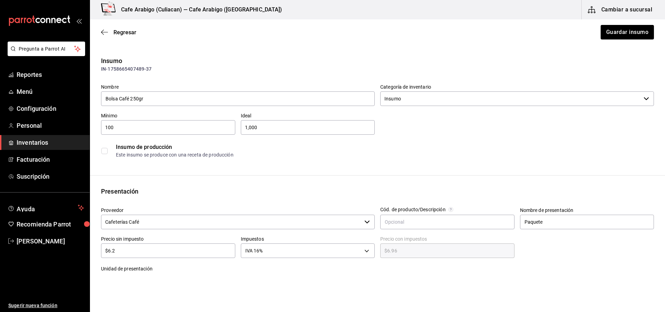
type input "$7.19"
type input "$6.22"
type input "$7.22"
type input "$6.22"
click at [610, 33] on button "Guardar insumo" at bounding box center [627, 32] width 54 height 15
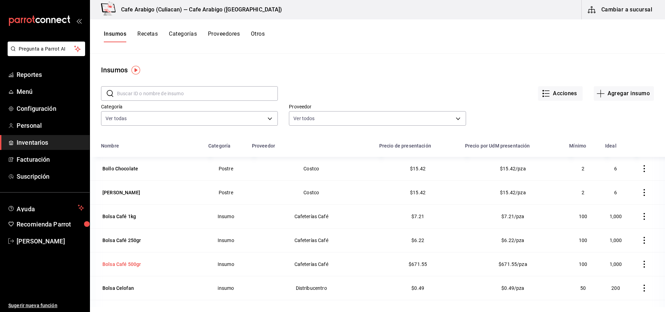
click at [117, 263] on div "Bolsa Café 500gr" at bounding box center [121, 263] width 38 height 7
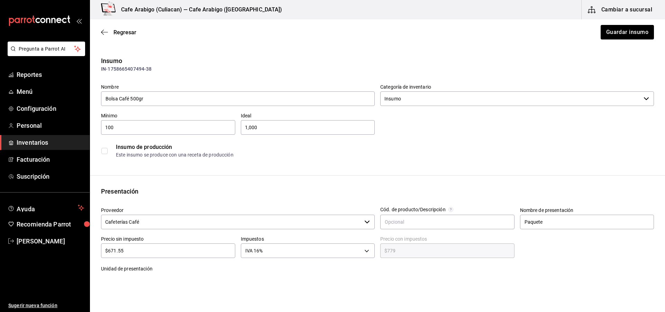
click at [139, 249] on input "$671.55" at bounding box center [168, 250] width 134 height 8
type input "$671.5"
type input "$778.94"
type input "$671."
type input "$778.36"
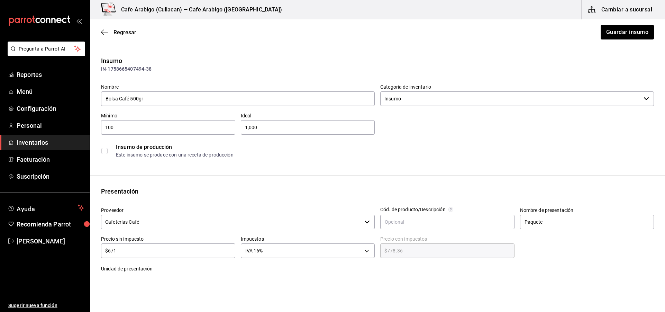
type input "$67"
type input "$77.72"
type input "$6"
type input "$6.96"
type input "$6.7"
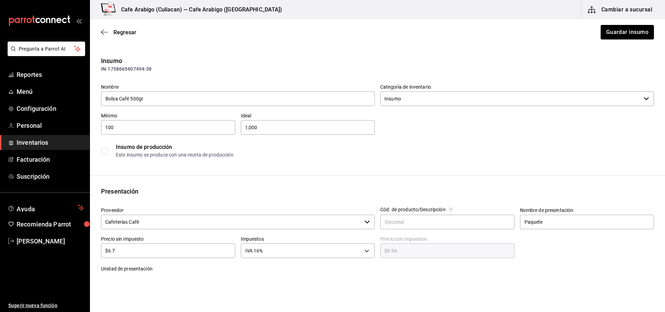
type input "$7.77"
type input "$6.71"
type input "$7.78"
type input "$6.71"
click at [631, 33] on button "Guardar insumo" at bounding box center [627, 32] width 54 height 15
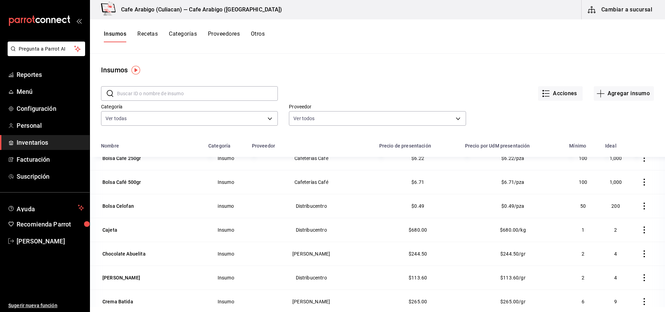
scroll to position [104, 0]
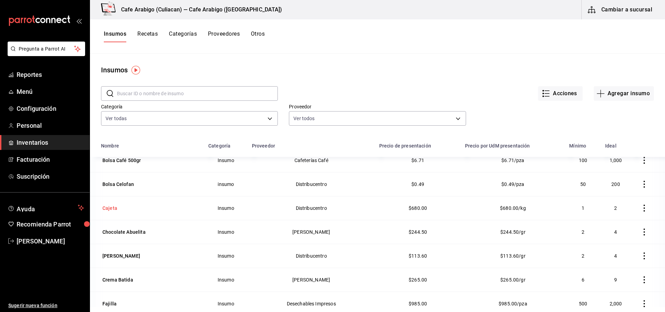
click at [111, 205] on div "Cajeta" at bounding box center [109, 207] width 15 height 7
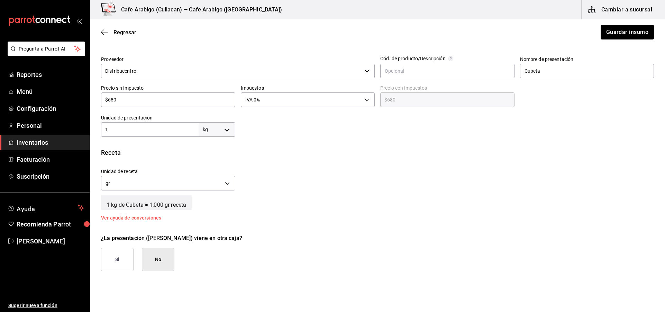
scroll to position [104, 0]
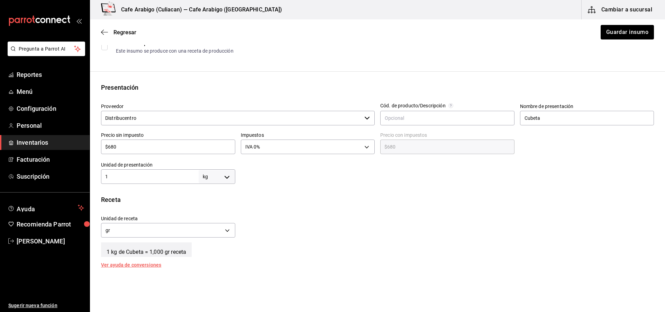
click at [132, 151] on div "$680 ​" at bounding box center [168, 146] width 134 height 15
type input "$68"
type input "$68.00"
type input "$6"
type input "$6.00"
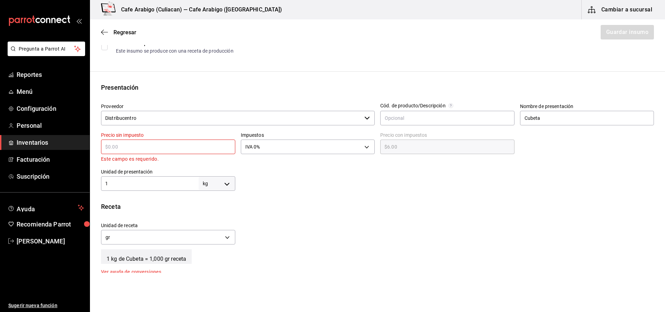
type input "$0.00"
type input "$1"
type input "$1.00"
type input "$13"
type input "$13.00"
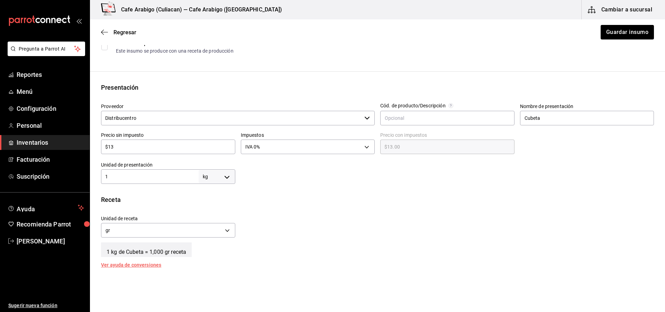
type input "$136"
type input "$136.00"
type input "$136"
click at [626, 33] on button "Guardar insumo" at bounding box center [627, 32] width 54 height 15
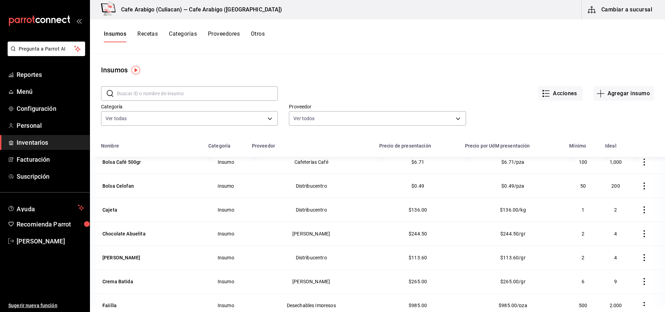
scroll to position [104, 0]
click at [139, 232] on div "Chocolate Abuelita" at bounding box center [123, 231] width 43 height 7
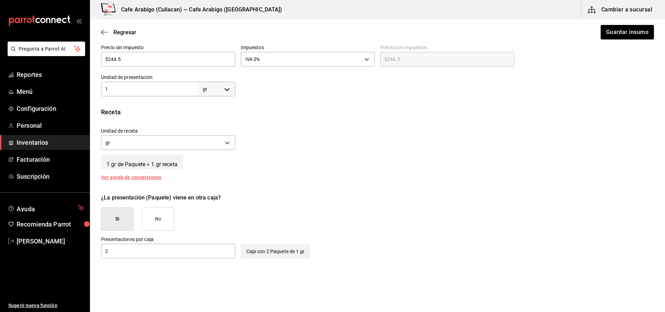
scroll to position [190, 0]
click at [129, 180] on div "Ver ayuda de conversiones" at bounding box center [135, 178] width 68 height 5
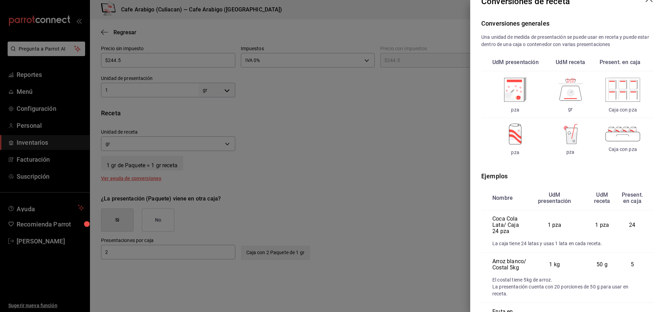
scroll to position [0, 0]
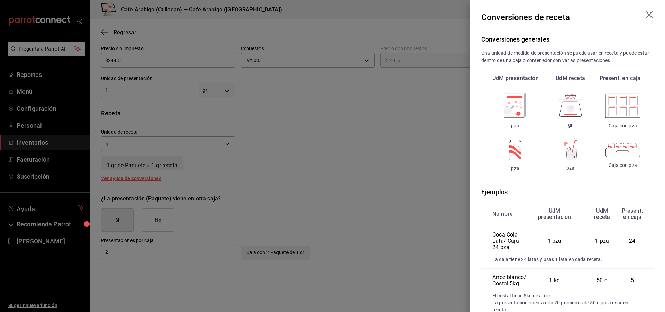
click at [645, 15] on icon "drag" at bounding box center [649, 15] width 8 height 8
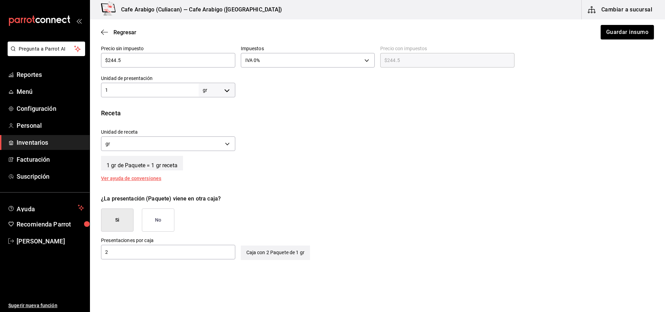
click at [164, 62] on input "$244.5" at bounding box center [168, 60] width 134 height 8
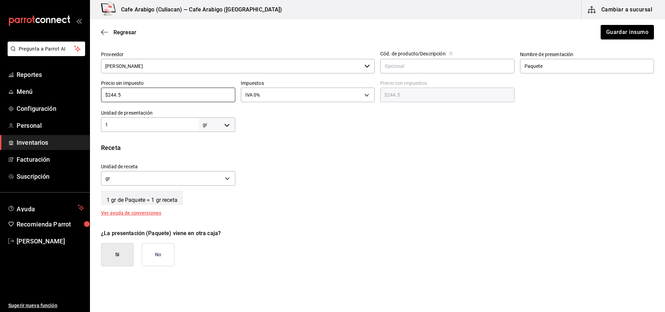
scroll to position [138, 0]
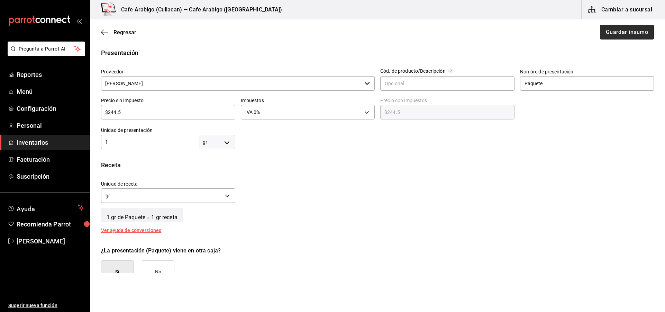
click at [632, 28] on button "Guardar insumo" at bounding box center [627, 32] width 54 height 15
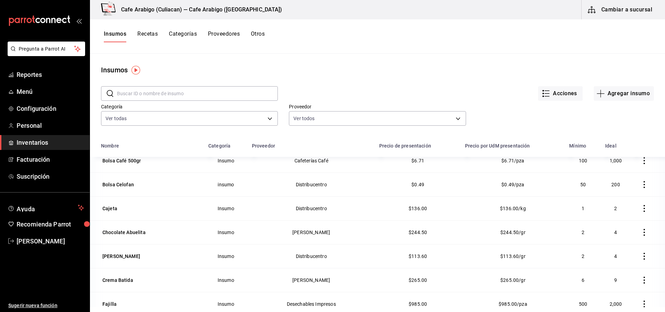
scroll to position [104, 0]
click at [128, 255] on div "Cocoa Hershey's" at bounding box center [121, 255] width 38 height 7
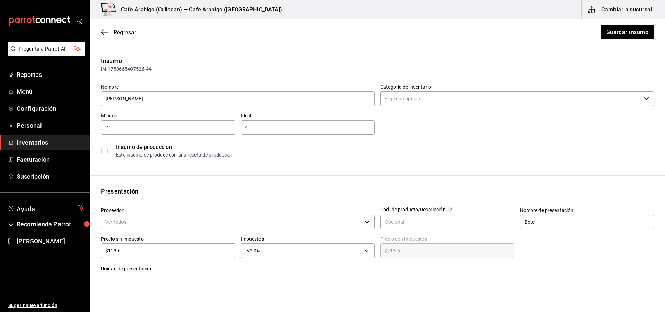
type input "Insumo"
type input "Distribucentro"
click at [127, 251] on input "$113.6" at bounding box center [168, 250] width 134 height 8
type input "$113."
type input "$113.00"
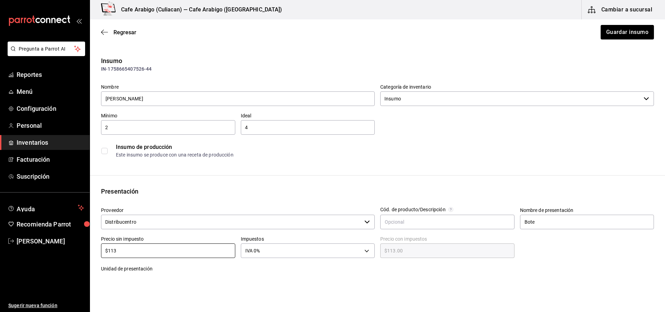
type input "$11"
type input "$11.00"
type input "$1"
type input "$1.00"
type input "$0.00"
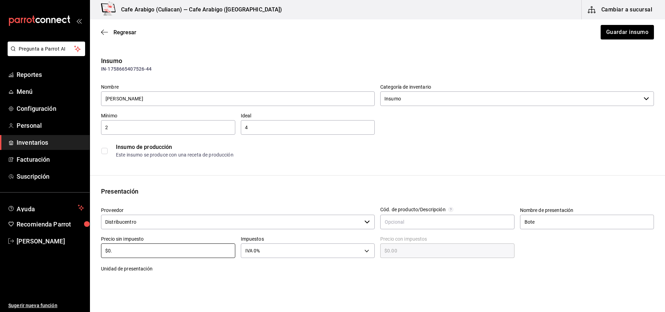
type input "$0.5"
type input "$0.50"
type input "$0.57"
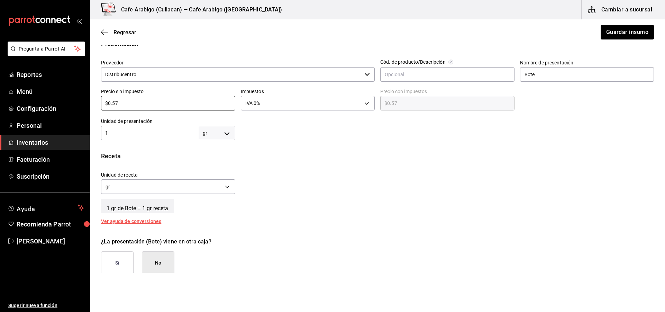
scroll to position [173, 0]
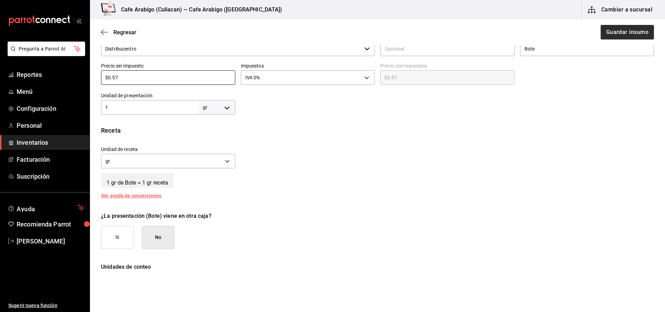
type input "$0.57"
click at [621, 27] on button "Guardar insumo" at bounding box center [627, 32] width 54 height 15
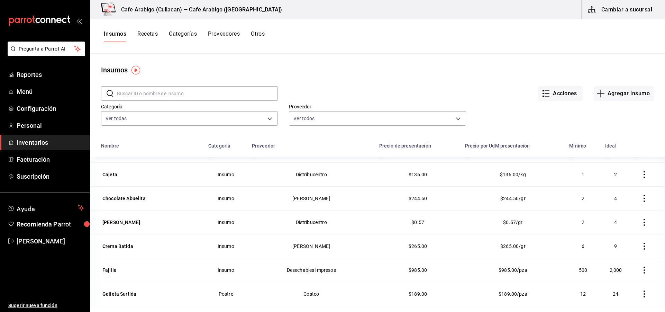
scroll to position [138, 0]
click at [110, 251] on td "Crema Batida" at bounding box center [147, 245] width 114 height 24
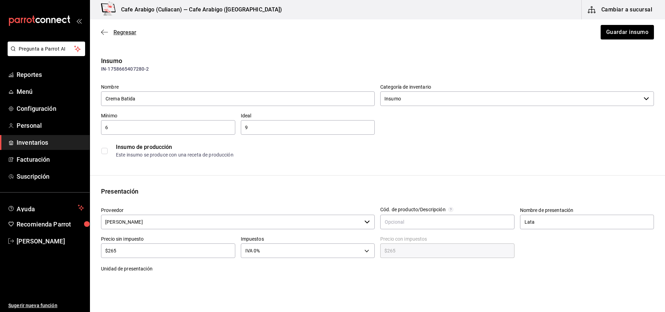
click at [105, 32] on icon "button" at bounding box center [104, 32] width 7 height 0
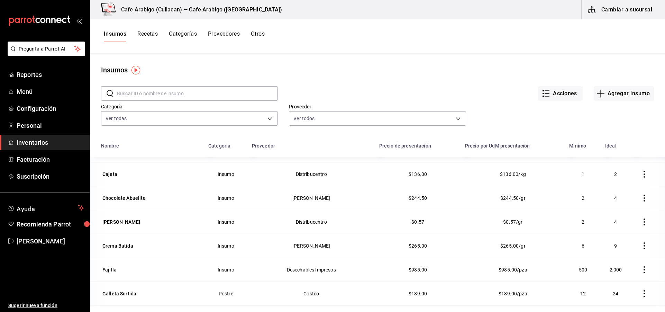
scroll to position [138, 0]
click at [114, 272] on div "Fajilla" at bounding box center [109, 268] width 14 height 7
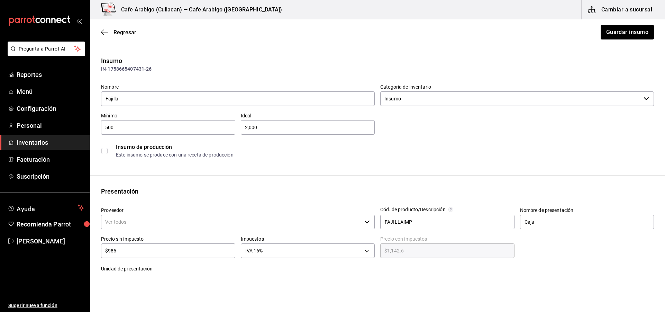
type input "Desechables Impresos"
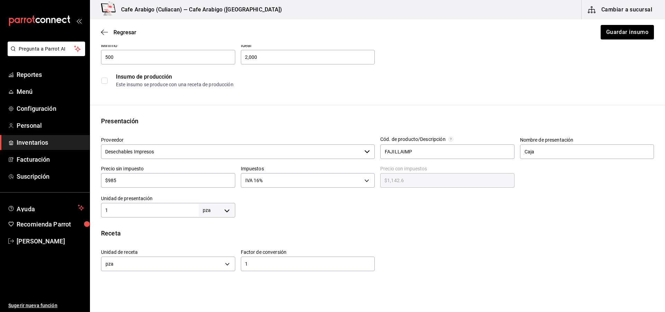
scroll to position [69, 0]
click at [136, 184] on input "$985" at bounding box center [168, 181] width 134 height 8
type input "$98"
type input "$113.68"
type input "$9"
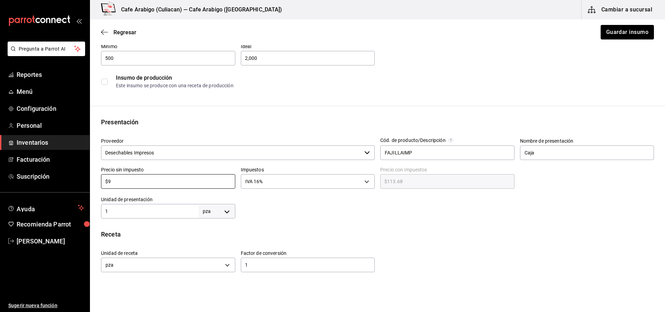
type input "$10.44"
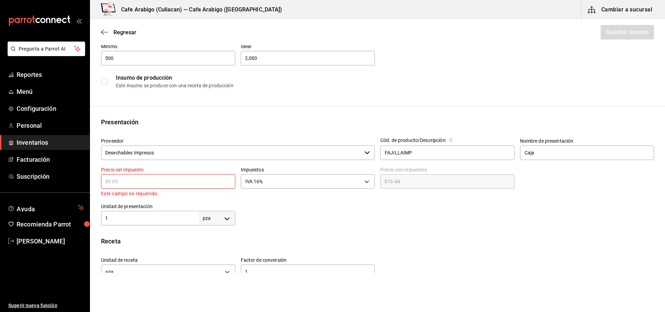
type input "$0.00"
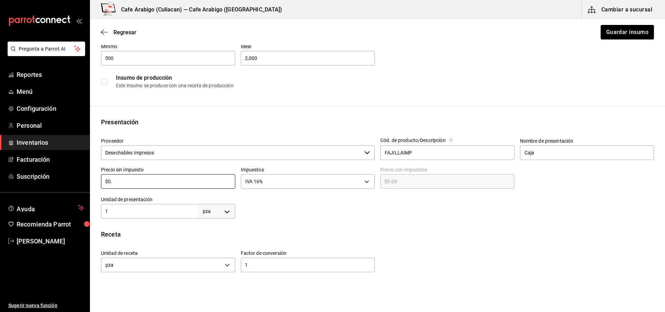
type input "$0.9"
type input "$1.04"
type input "$0.98"
type input "$1.14"
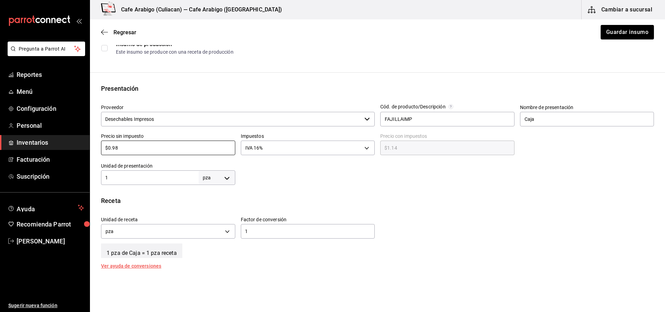
scroll to position [86, 0]
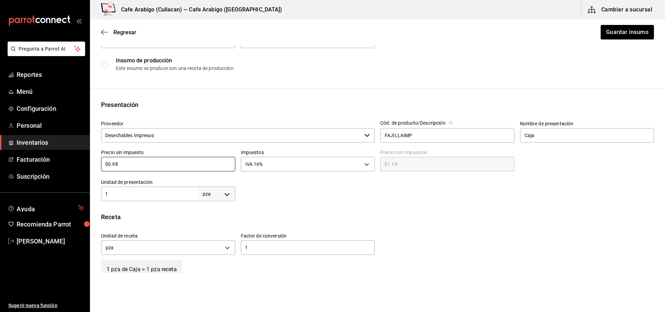
type input "$0.98"
click at [623, 25] on body "Pregunta a Parrot AI Reportes Menú Configuración Personal Inventarios Facturaci…" at bounding box center [332, 136] width 665 height 273
click at [622, 31] on button "Guardar insumo" at bounding box center [627, 32] width 54 height 15
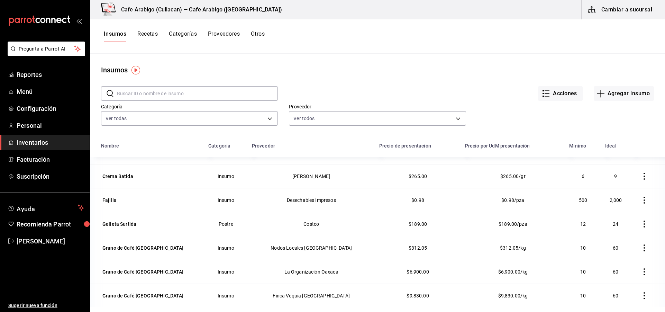
scroll to position [208, 0]
click at [134, 218] on td "Galleta Surtida" at bounding box center [147, 223] width 114 height 24
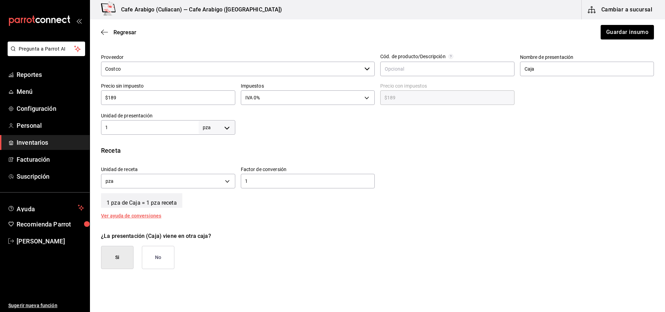
scroll to position [138, 0]
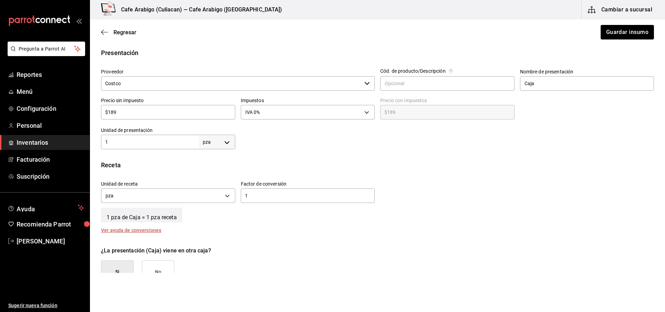
click at [122, 116] on input "$189" at bounding box center [168, 112] width 134 height 8
type input "$18"
type input "$18.00"
type input "$1"
type input "$1.00"
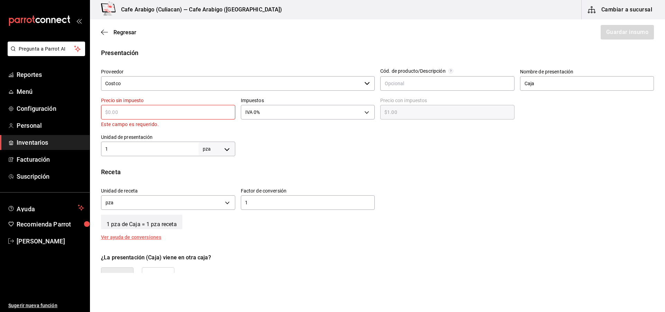
type input "$0.00"
type input "$7"
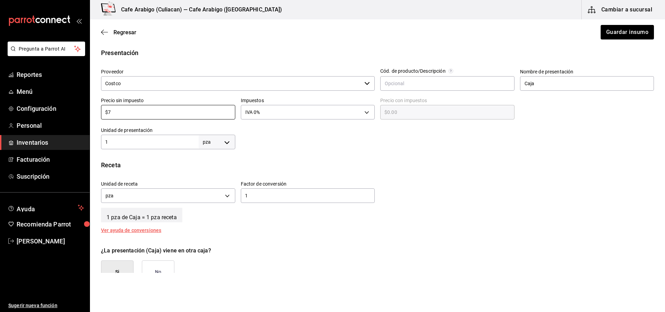
type input "$7.00"
type input "$7.8"
type input "$7.80"
type input "$7.88"
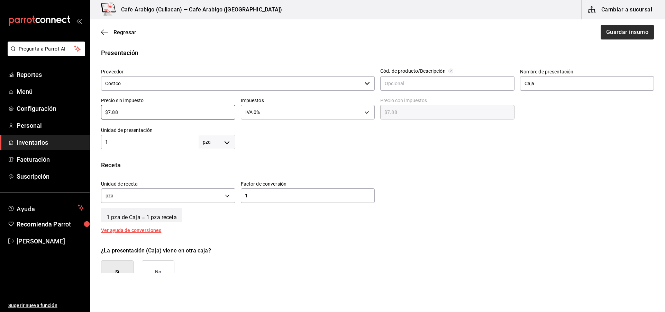
type input "$7.88"
click at [606, 36] on button "Guardar insumo" at bounding box center [627, 32] width 54 height 15
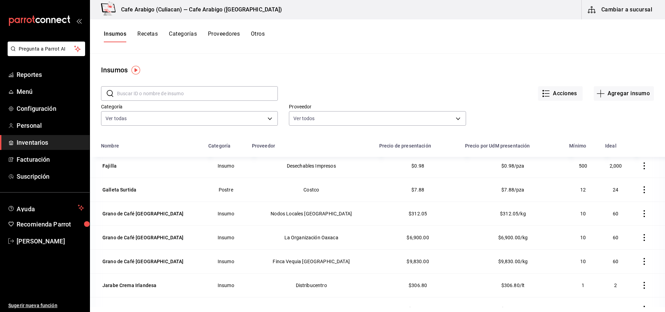
scroll to position [242, 0]
click at [115, 233] on div "Grano de Café Oaxaca" at bounding box center [142, 236] width 81 height 7
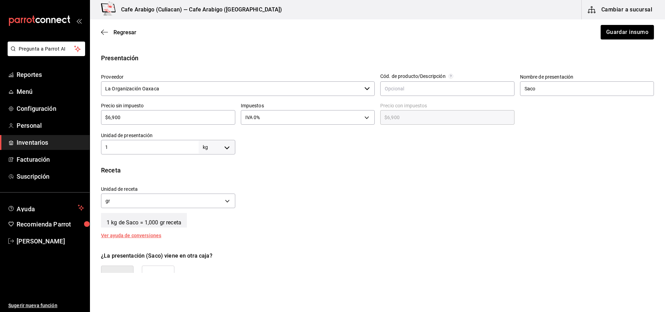
scroll to position [104, 0]
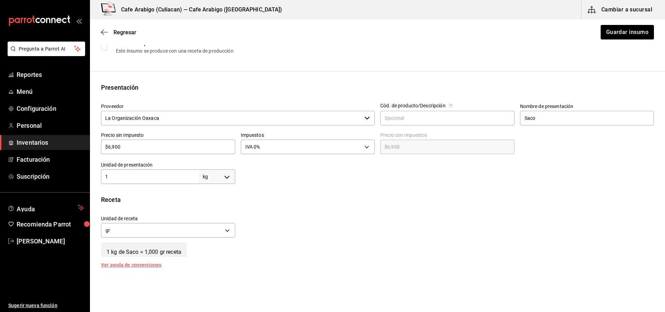
drag, startPoint x: 157, startPoint y: 142, endPoint x: 157, endPoint y: 148, distance: 6.2
click at [157, 143] on input "$6,900" at bounding box center [168, 146] width 134 height 8
type input "$690"
type input "$690.00"
type input "$69"
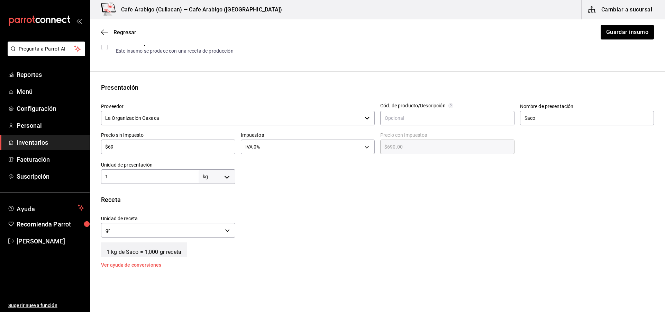
type input "$69.00"
type input "$6"
type input "$6.00"
type input "$0.00"
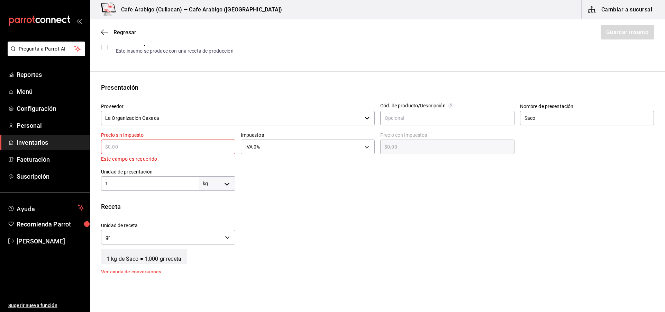
type input "$2"
type input "$2.00"
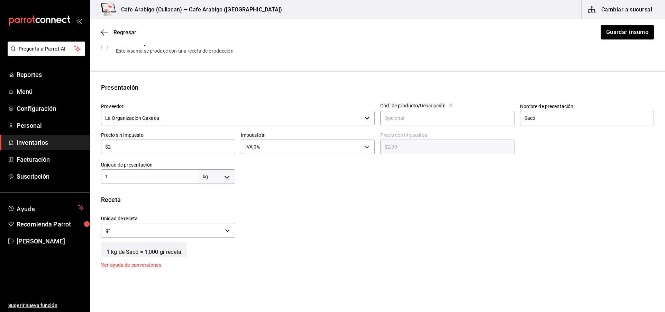
type input "$23"
type input "$23.00"
type input "$230"
type input "$230.00"
type input "$230"
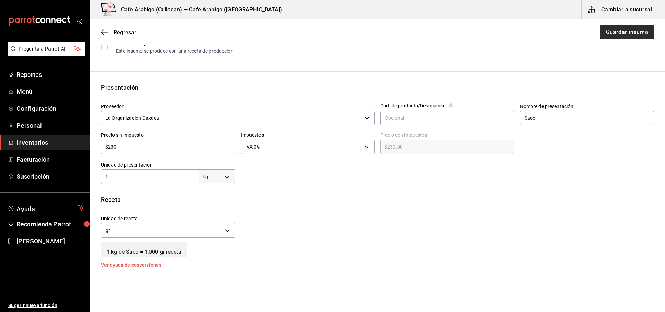
click at [620, 27] on button "Guardar insumo" at bounding box center [627, 32] width 54 height 15
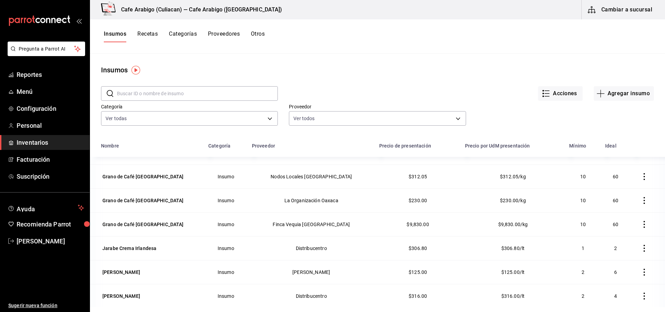
scroll to position [277, 0]
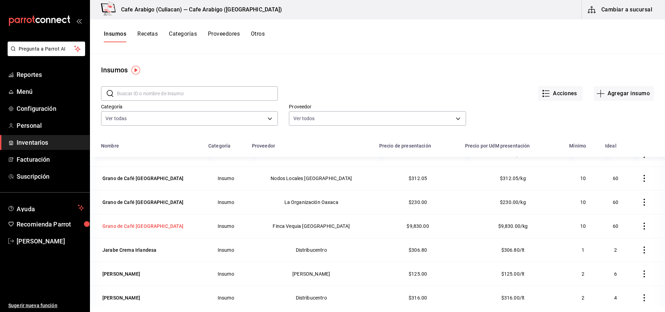
click at [142, 228] on div "Grano de Café Veracruz" at bounding box center [142, 225] width 81 height 7
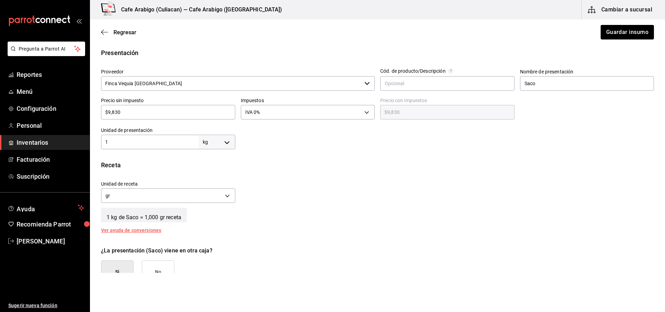
scroll to position [104, 0]
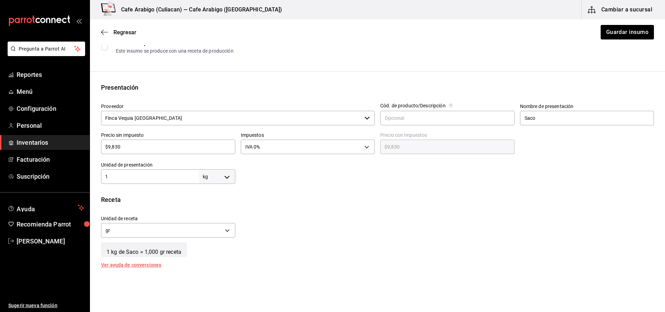
click at [127, 149] on input "$9,830" at bounding box center [168, 146] width 134 height 8
type input "$983"
type input "$983.00"
type input "$98"
type input "$98.00"
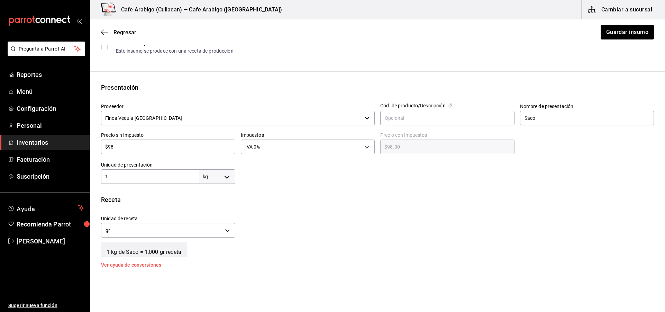
type input "$9"
type input "$9.00"
type input "$0.00"
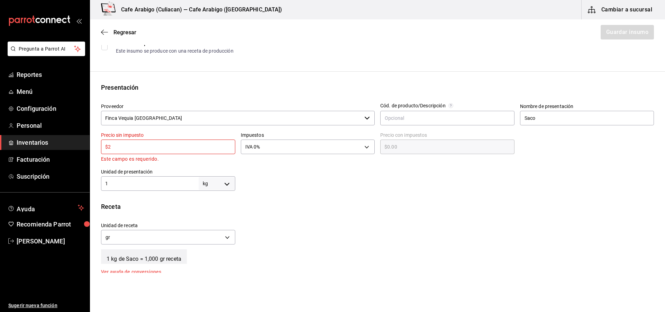
type input "$20"
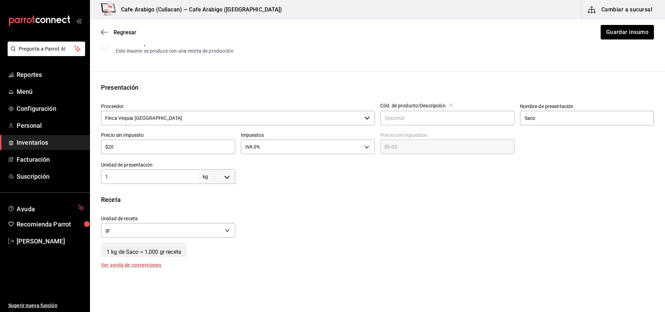
type input "$20.00"
type input "$204"
type input "$204.00"
type input "$204.8"
type input "$204.80"
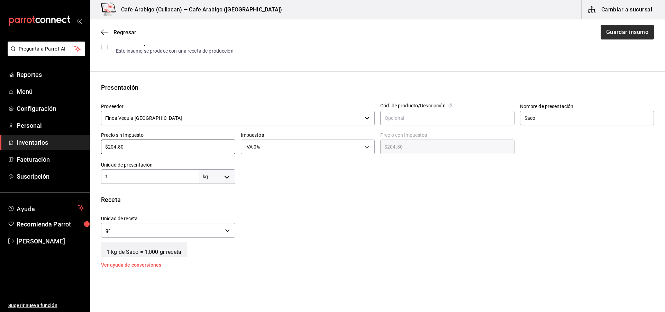
type input "$204.80"
click at [609, 33] on button "Guardar insumo" at bounding box center [627, 32] width 54 height 15
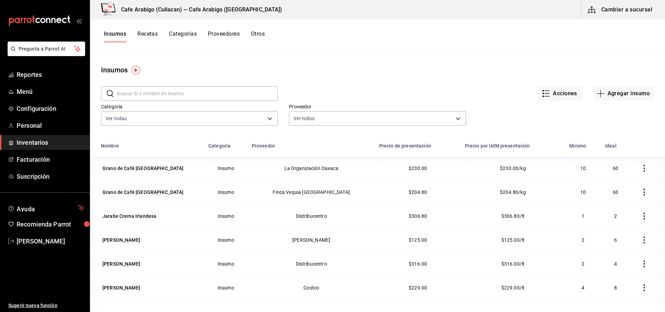
scroll to position [311, 0]
click at [151, 213] on div "Jarabe Crema Irlandesa" at bounding box center [129, 215] width 54 height 7
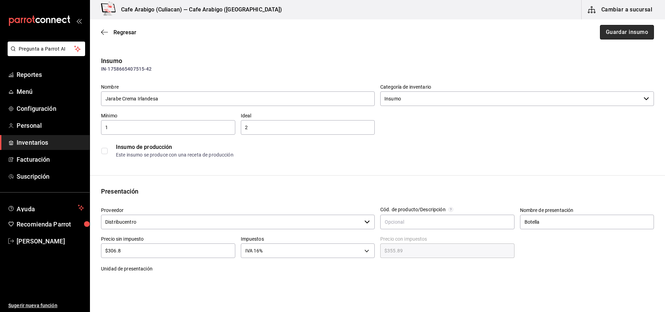
click at [635, 35] on button "Guardar insumo" at bounding box center [627, 32] width 54 height 15
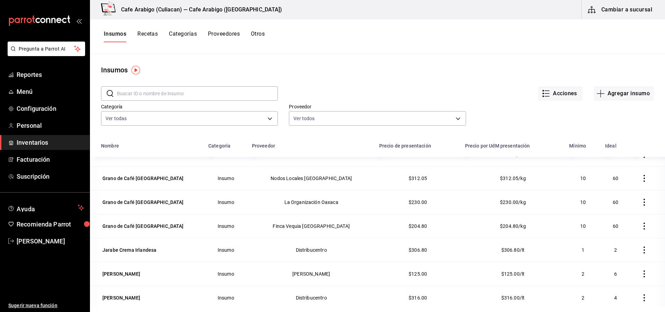
scroll to position [311, 0]
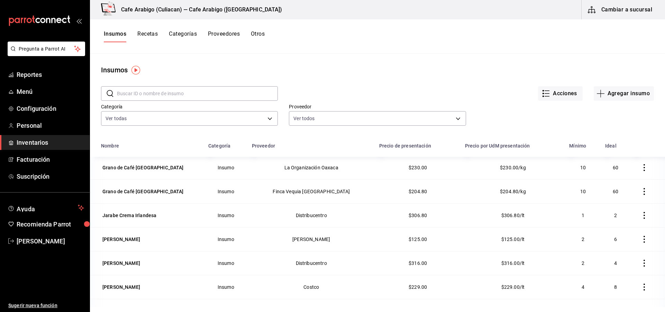
click at [135, 237] on div "Jarabe Madrileña" at bounding box center [121, 239] width 38 height 7
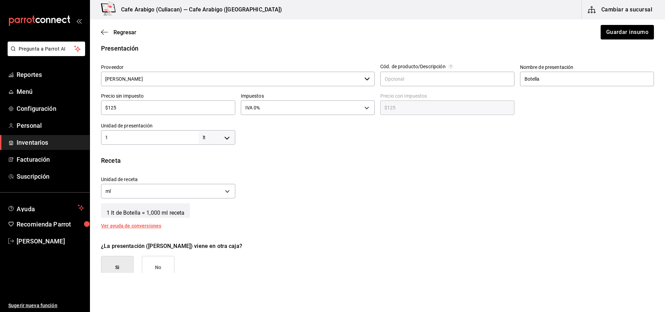
scroll to position [138, 0]
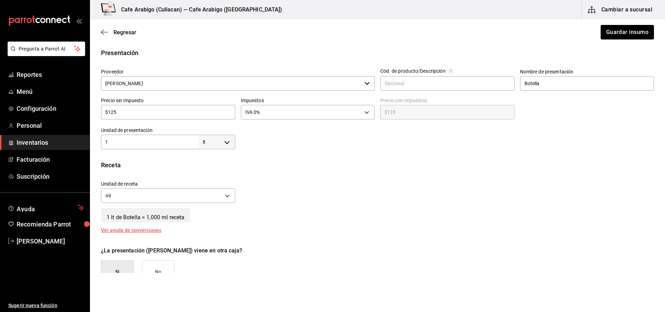
click at [138, 115] on input "$125" at bounding box center [168, 112] width 134 height 8
type input "$12"
type input "$12.00"
type input "$1"
type input "$1.00"
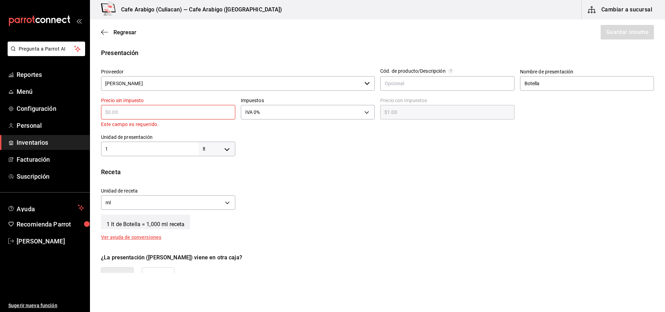
type input "$0.00"
type input "$6"
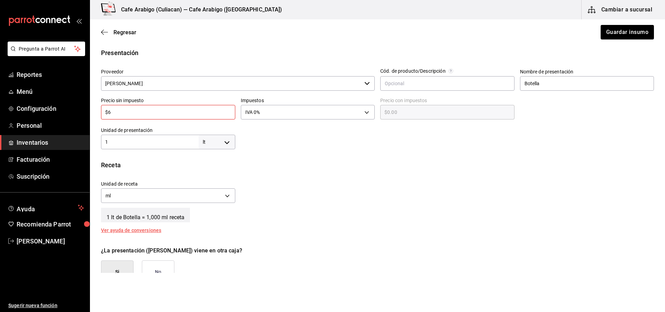
type input "$6.00"
type input "$62"
type input "$62.00"
type input "$62.5"
type input "$62.50"
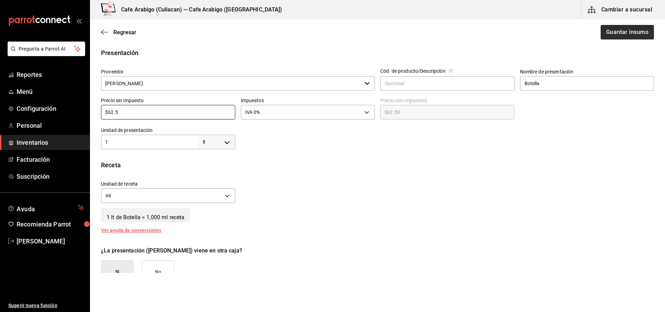
type input "$62.5"
click at [616, 29] on button "Guardar insumo" at bounding box center [627, 32] width 54 height 15
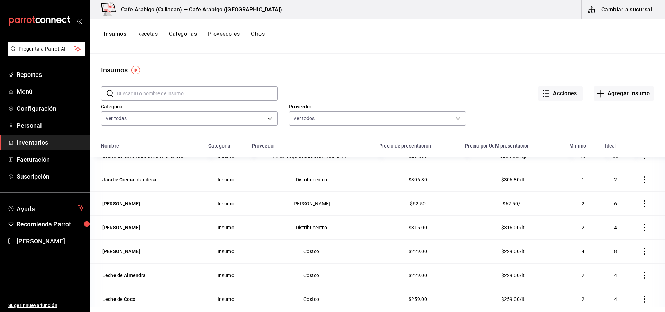
scroll to position [346, 0]
click at [123, 252] on div "Leche Clavel" at bounding box center [121, 252] width 38 height 7
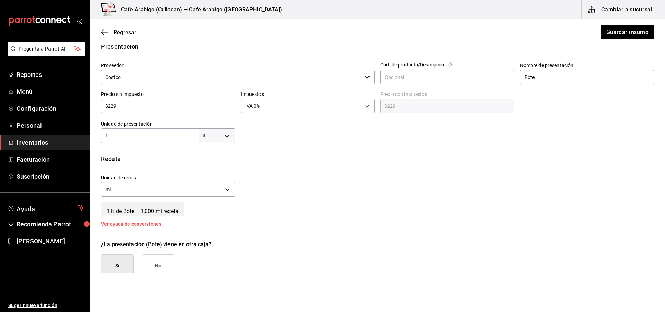
scroll to position [138, 0]
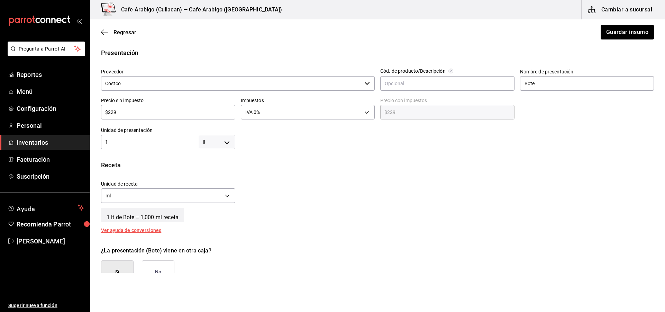
click at [156, 115] on input "$229" at bounding box center [168, 112] width 134 height 8
type input "$22"
type input "$22.00"
type input "$2"
type input "$2.00"
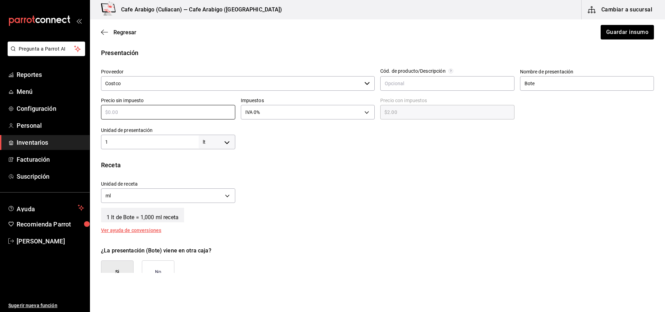
type input "$0.00"
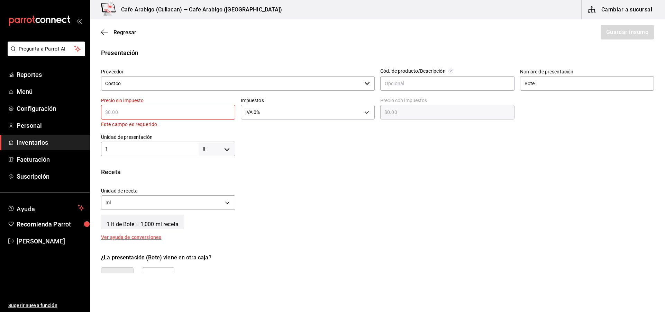
type input "$5"
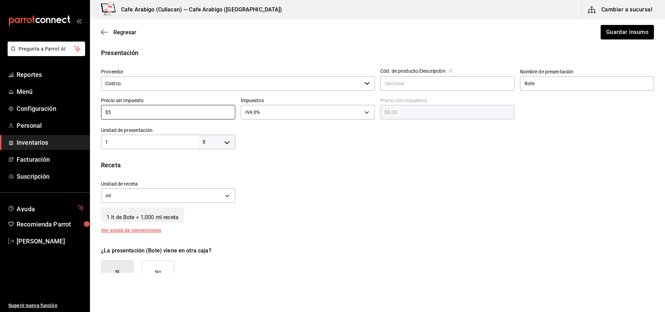
type input "$5.00"
type input "$57"
type input "$57.00"
type input "$57.2"
type input "$57.20"
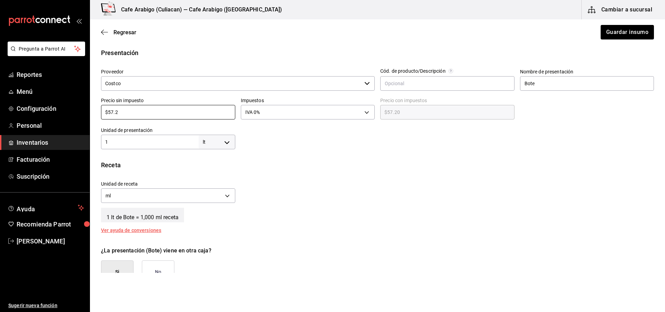
type input "$57.25"
click at [618, 34] on button "Guardar insumo" at bounding box center [627, 32] width 54 height 15
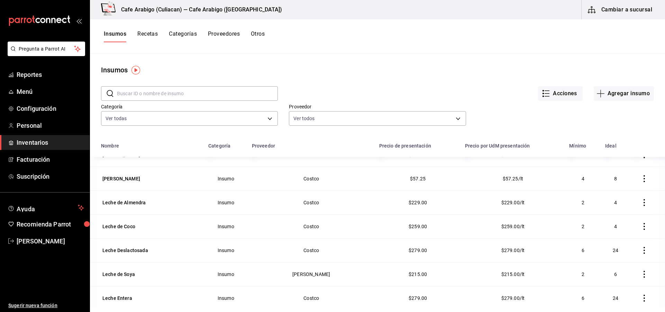
scroll to position [415, 0]
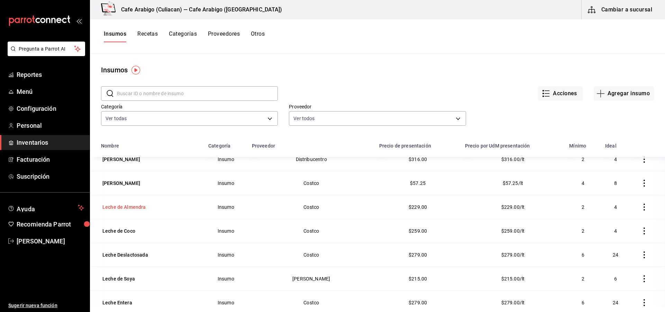
click at [130, 209] on div "Leche de Almendra" at bounding box center [124, 206] width 44 height 7
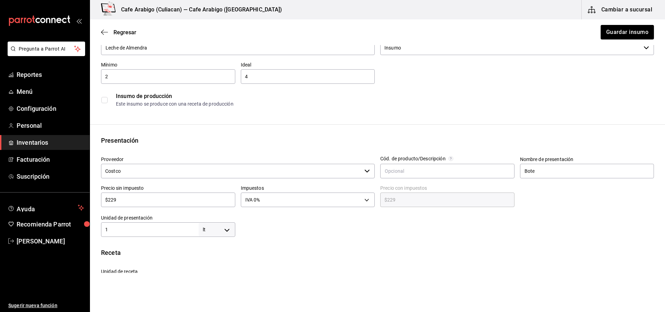
scroll to position [35, 0]
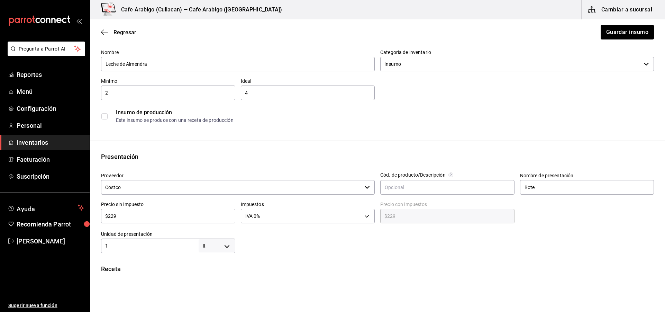
click at [157, 216] on input "$229" at bounding box center [168, 216] width 134 height 8
type input "$22"
type input "$22.00"
type input "$2"
type input "$2.00"
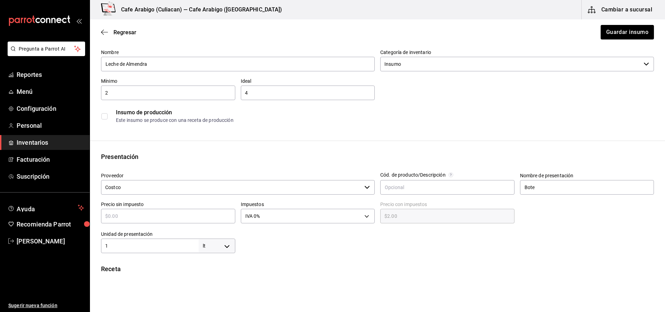
type input "$0.00"
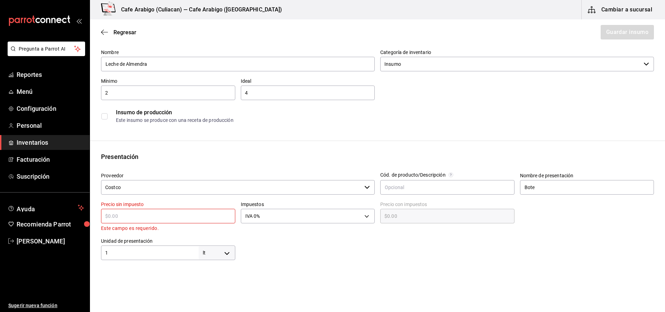
type input "$3"
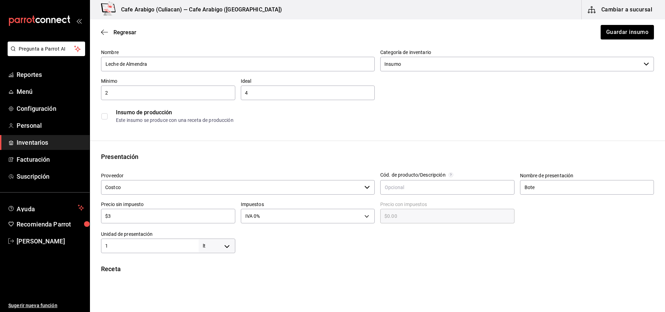
type input "$3.00"
type input "$38"
type input "$38.00"
type input "$38.1"
type input "$38.10"
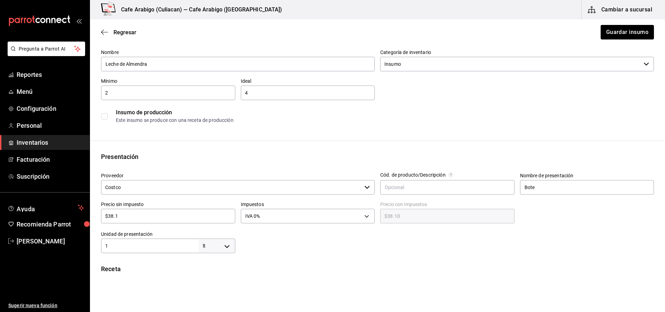
type input "$38.16"
click at [626, 31] on button "Guardar insumo" at bounding box center [627, 32] width 54 height 15
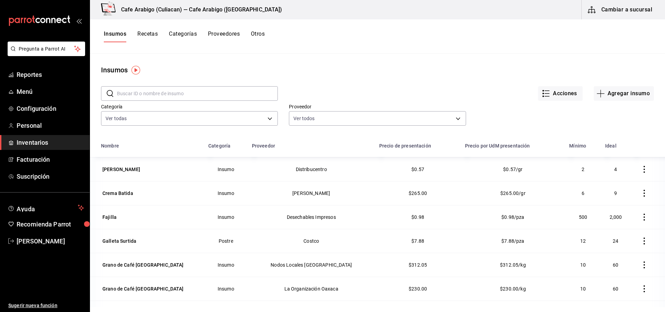
scroll to position [242, 0]
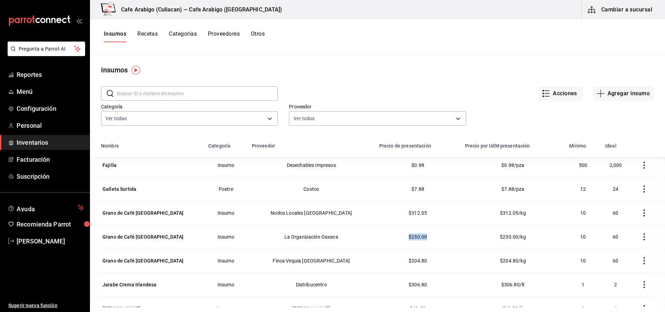
drag, startPoint x: 382, startPoint y: 235, endPoint x: 404, endPoint y: 241, distance: 23.1
click at [404, 241] on td "$230.00" at bounding box center [418, 236] width 86 height 24
click at [398, 244] on td "$230.00" at bounding box center [418, 236] width 86 height 24
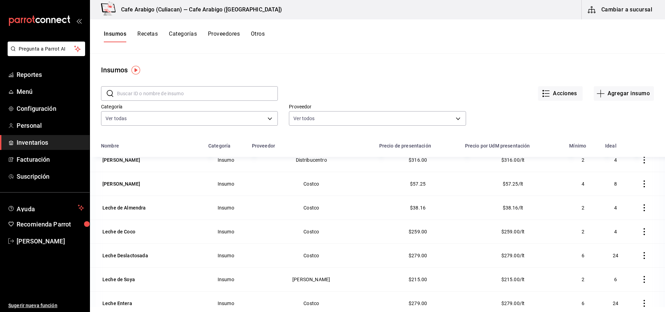
scroll to position [415, 0]
click at [120, 231] on div "Leche de Coco" at bounding box center [118, 230] width 33 height 7
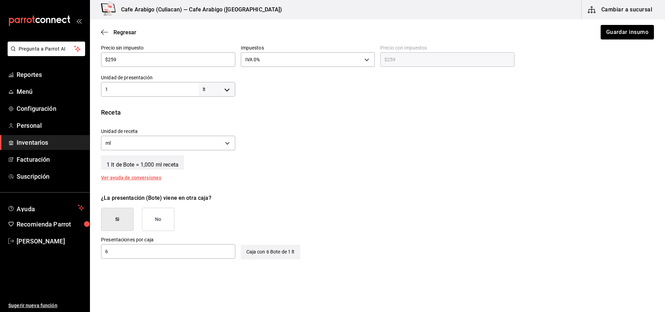
scroll to position [35, 0]
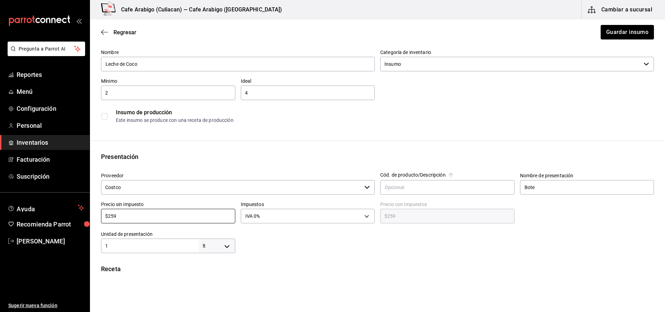
drag, startPoint x: 147, startPoint y: 212, endPoint x: 103, endPoint y: 228, distance: 47.4
click at [103, 228] on div "Proveedor Costco ​ Cód. de producto/Descripción Nombre de presentación Bote Pre…" at bounding box center [374, 210] width 558 height 86
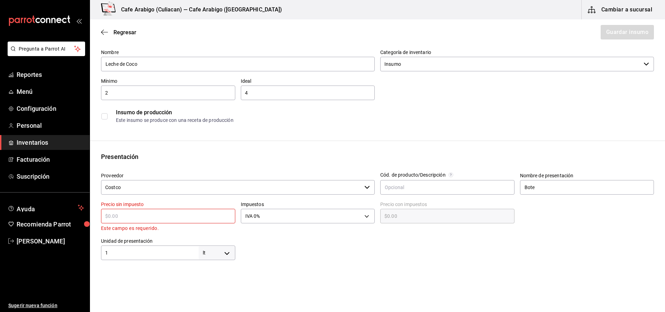
type input "$0.00"
type input "$4"
type input "$4.00"
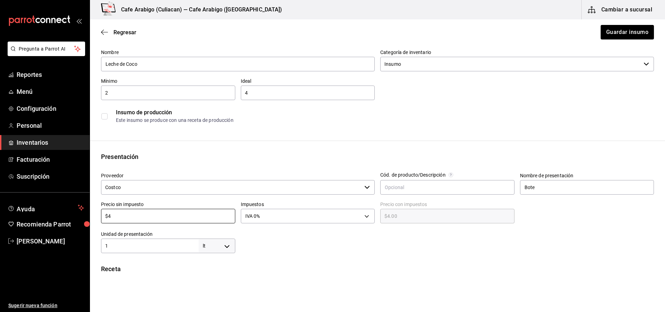
type input "$43"
type input "$43.00"
type input "$43.1"
type input "$43.10"
type input "$43.16"
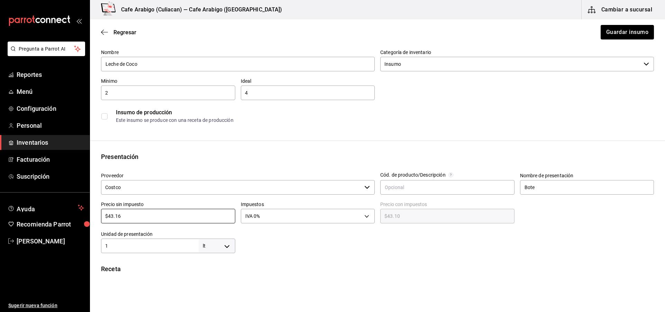
type input "$43.16"
click at [608, 29] on button "Guardar insumo" at bounding box center [627, 32] width 54 height 15
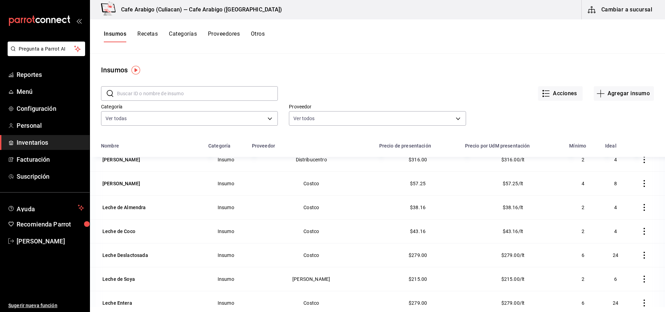
scroll to position [415, 0]
click at [130, 256] on div "Leche Deslactosada" at bounding box center [125, 254] width 46 height 7
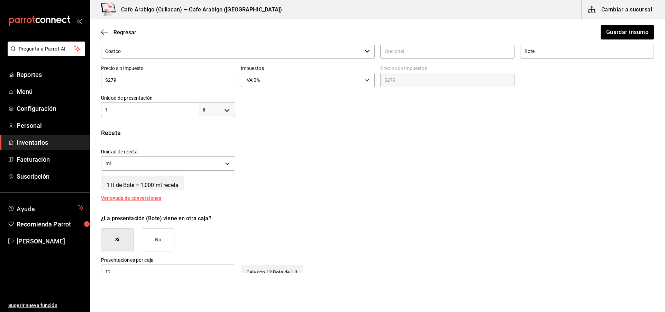
scroll to position [35, 0]
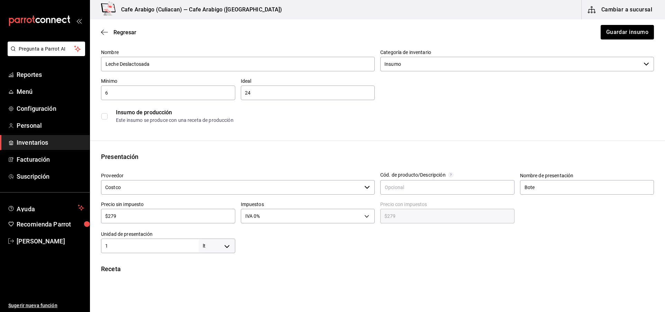
click at [144, 214] on input "$279" at bounding box center [168, 216] width 134 height 8
type input "$27"
type input "$27.00"
type input "$2"
type input "$2.00"
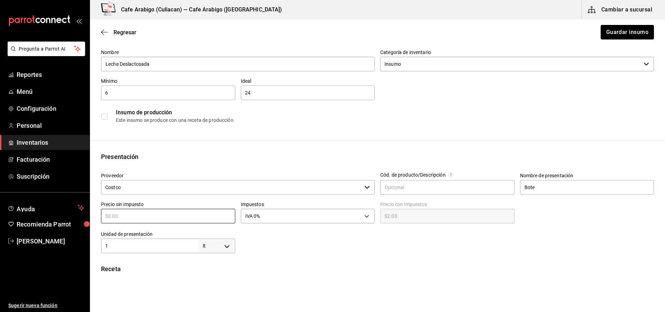
type input "$0.00"
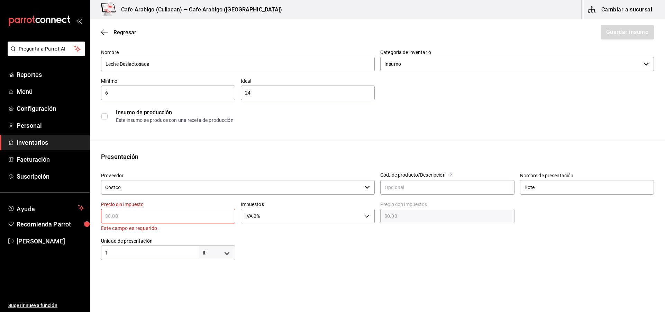
type input "$2"
type input "$2.00"
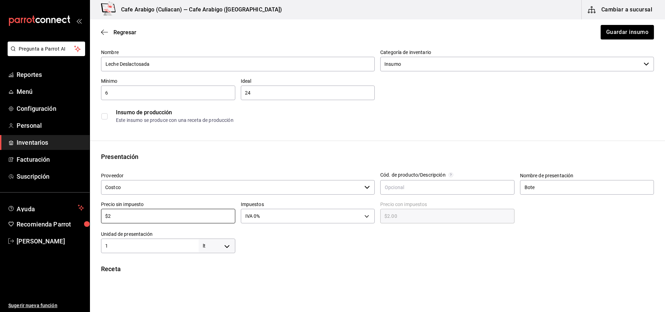
type input "$23"
type input "$23.00"
type input "$23.2"
type input "$23.20"
type input "$23.25"
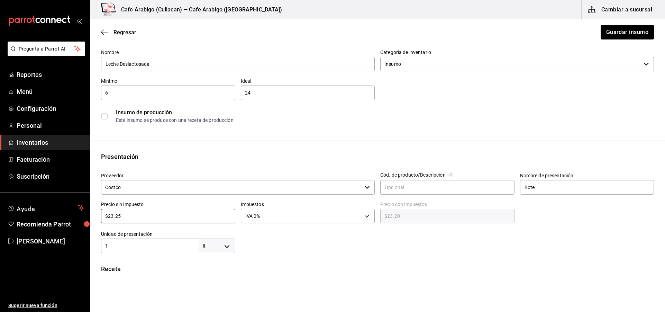
type input "$23.25"
click at [619, 28] on button "Guardar insumo" at bounding box center [627, 32] width 54 height 15
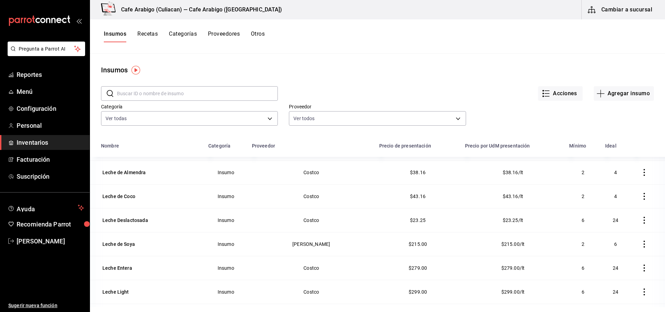
scroll to position [484, 0]
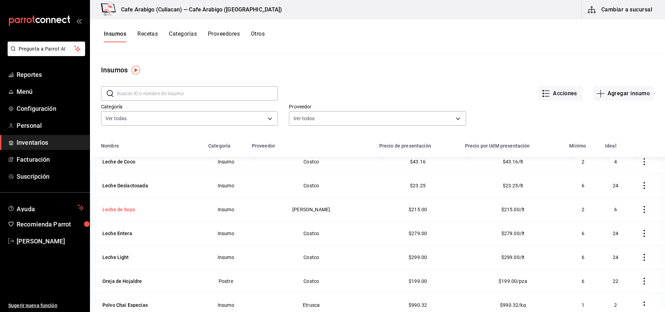
click at [123, 212] on div "Leche de Soya" at bounding box center [118, 209] width 33 height 7
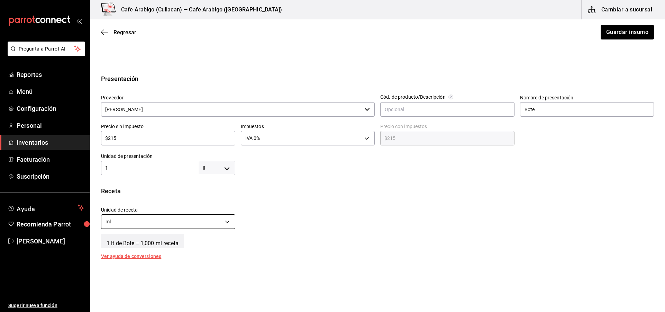
scroll to position [104, 0]
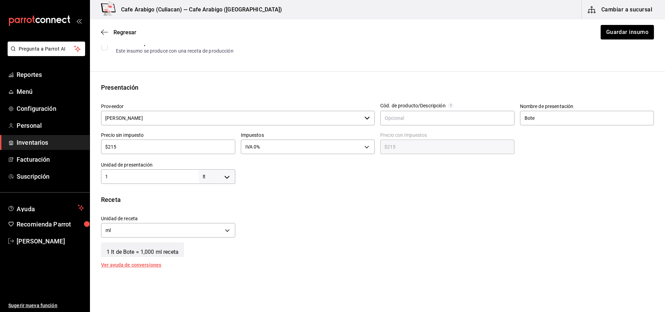
click at [124, 146] on input "$215" at bounding box center [168, 146] width 134 height 8
type input "$21"
type input "$21.00"
type input "$2"
type input "$2.00"
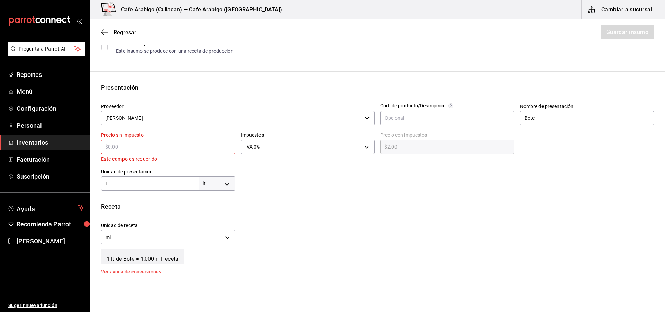
type input "$0.00"
type input "$3"
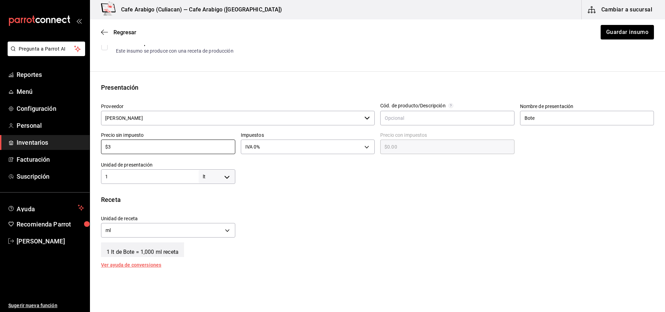
type input "$3.00"
type input "$35"
type input "$35.00"
type input "$35.8"
type input "$35.80"
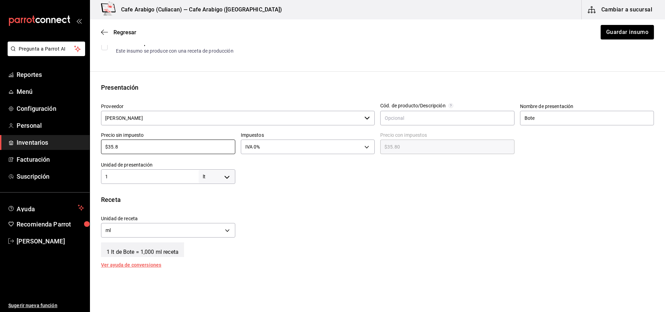
type input "$35.83"
click at [607, 28] on button "Guardar insumo" at bounding box center [627, 32] width 54 height 15
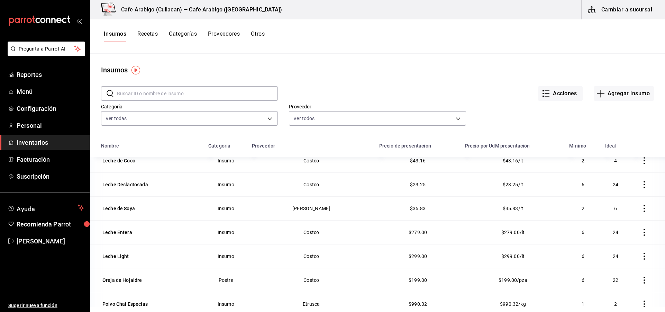
scroll to position [484, 0]
click at [117, 233] on div "Leche Entera" at bounding box center [117, 233] width 30 height 7
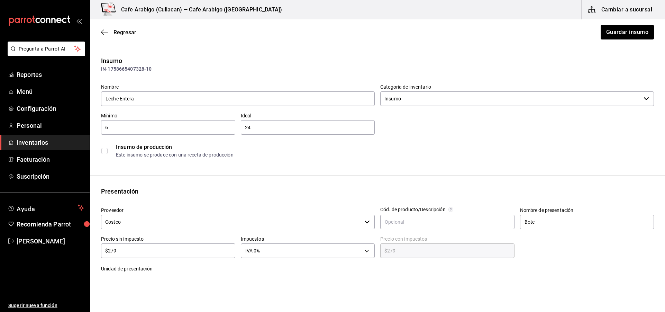
click at [149, 249] on input "$279" at bounding box center [168, 250] width 134 height 8
type input "$27"
type input "$27.00"
type input "$2"
type input "$2.00"
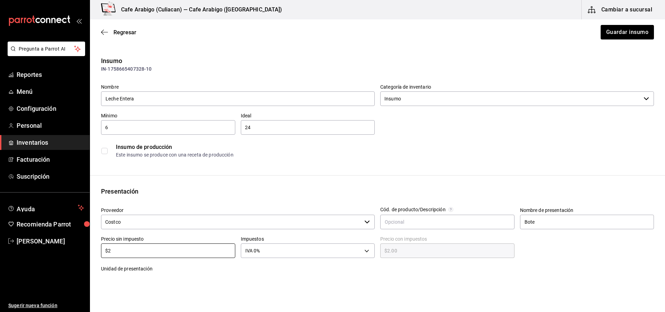
type input "$23"
type input "$23.00"
type input "$23.2"
click at [613, 36] on button "Guardar insumo" at bounding box center [627, 32] width 54 height 15
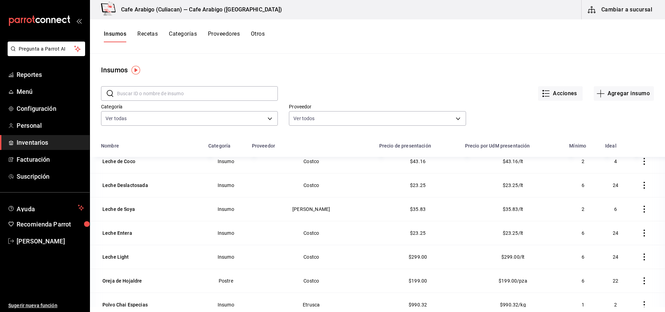
scroll to position [484, 0]
click at [120, 258] on div "Leche Light" at bounding box center [115, 257] width 27 height 7
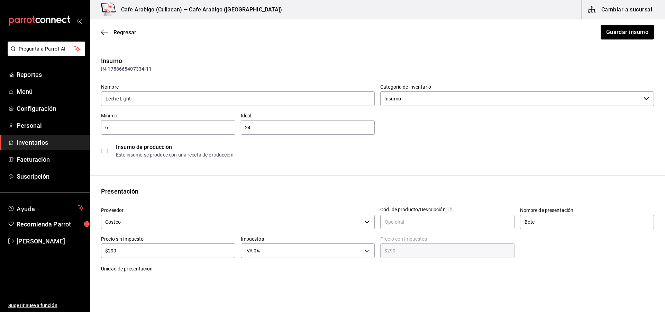
click at [144, 246] on div "$299 ​" at bounding box center [168, 250] width 134 height 15
click at [613, 32] on button "Guardar insumo" at bounding box center [627, 32] width 54 height 15
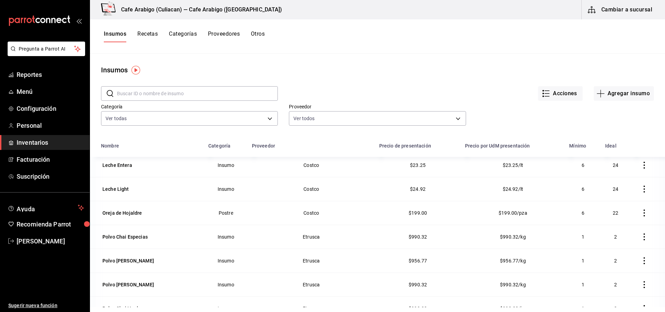
scroll to position [553, 0]
click at [136, 213] on div "Oreja de Hojaldre" at bounding box center [122, 211] width 40 height 7
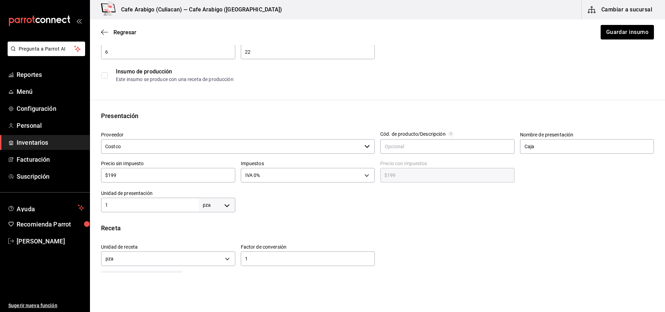
scroll to position [69, 0]
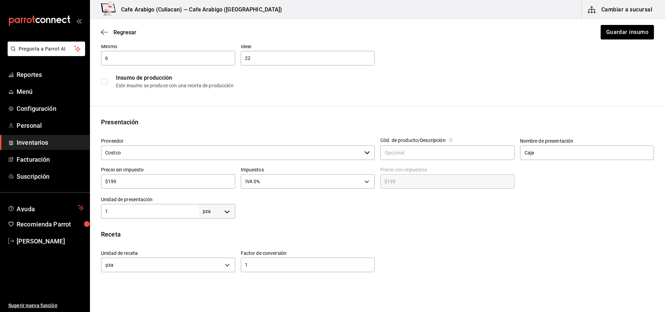
click at [132, 184] on input "$199" at bounding box center [168, 181] width 134 height 8
click at [623, 29] on button "Guardar insumo" at bounding box center [627, 32] width 54 height 15
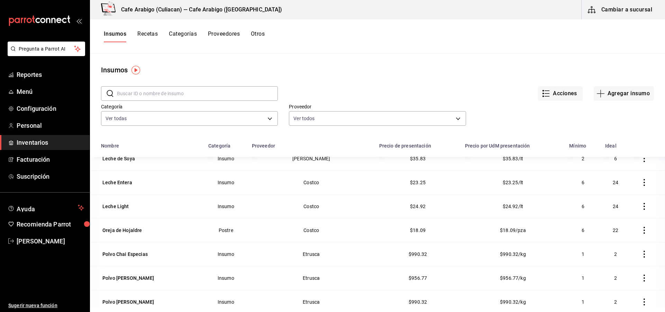
scroll to position [553, 0]
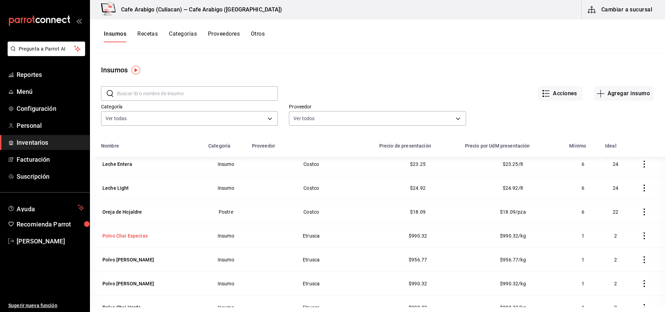
click at [136, 237] on div "Polvo Chai Especias" at bounding box center [124, 235] width 45 height 7
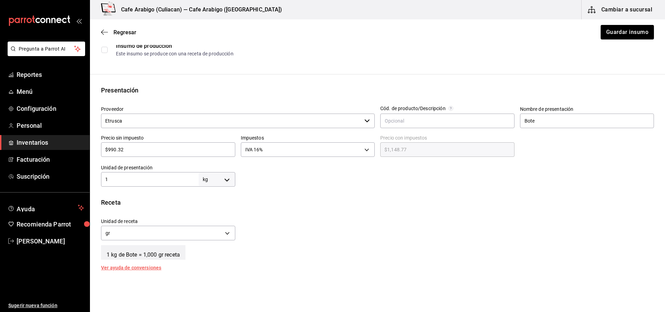
scroll to position [104, 0]
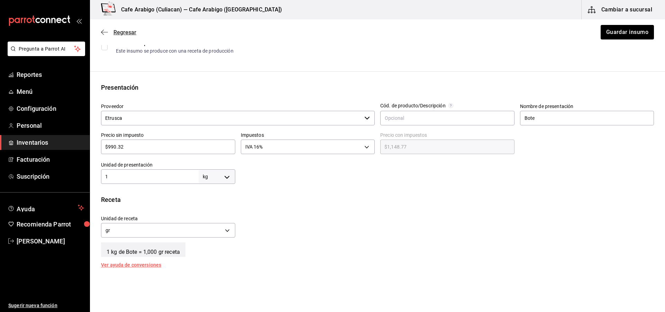
click at [104, 34] on icon "button" at bounding box center [104, 32] width 7 height 6
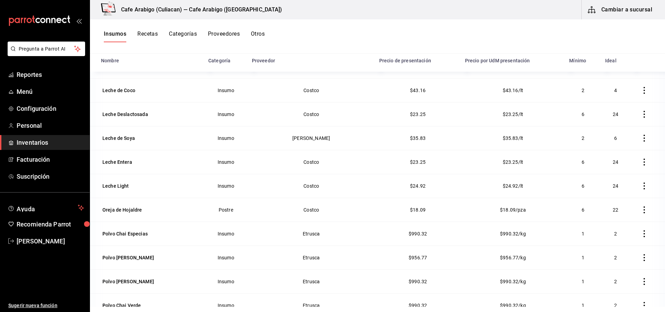
scroll to position [493, 0]
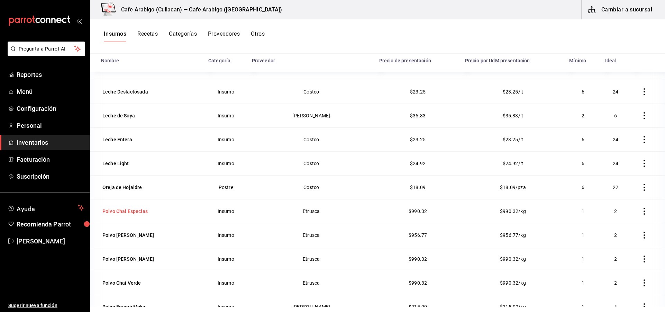
click at [139, 216] on td "Polvo Chai Especias" at bounding box center [147, 211] width 114 height 24
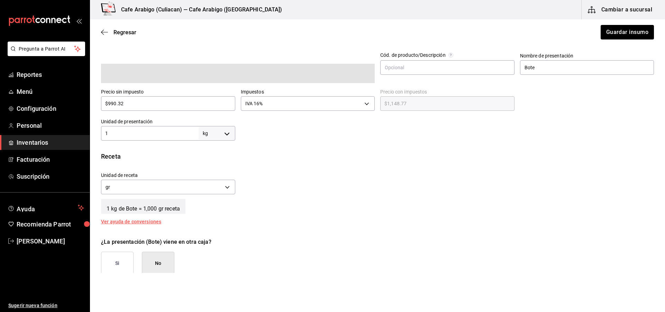
scroll to position [135, 0]
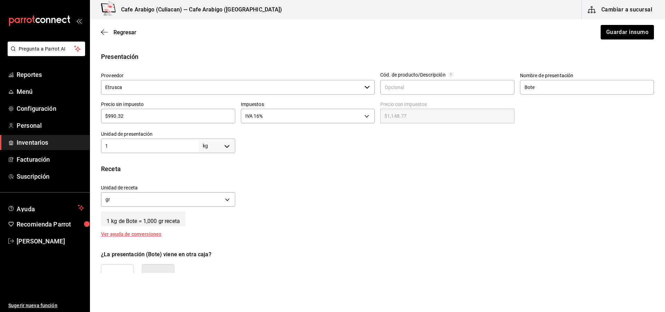
click at [148, 116] on input "$990.32" at bounding box center [168, 116] width 134 height 8
click at [616, 34] on button "Guardar insumo" at bounding box center [627, 32] width 54 height 15
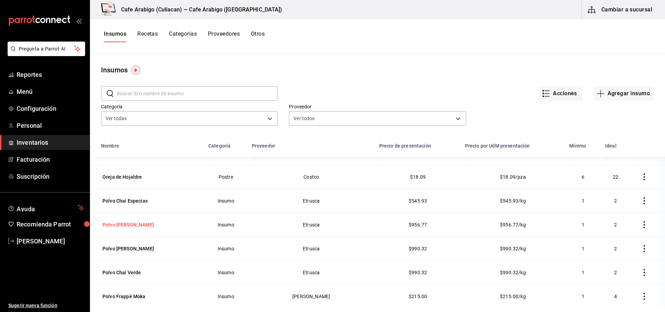
scroll to position [588, 0]
click at [121, 228] on div "Polvo Chai Manzana" at bounding box center [128, 225] width 54 height 10
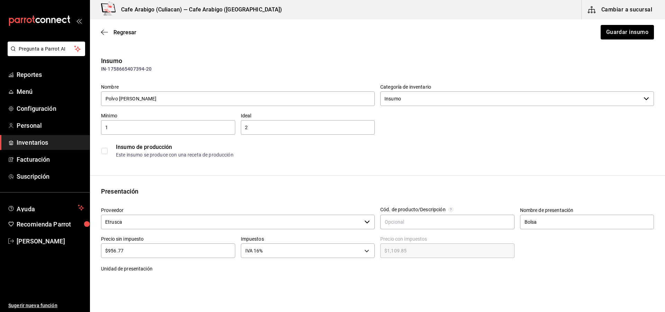
click at [178, 255] on div "$956.77 ​" at bounding box center [168, 250] width 134 height 15
click at [621, 30] on button "Guardar insumo" at bounding box center [627, 32] width 54 height 15
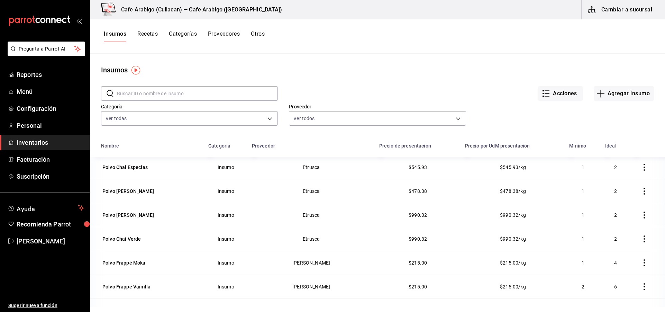
scroll to position [623, 0]
click at [135, 213] on div "Polvo Chai Vainilla" at bounding box center [128, 214] width 52 height 7
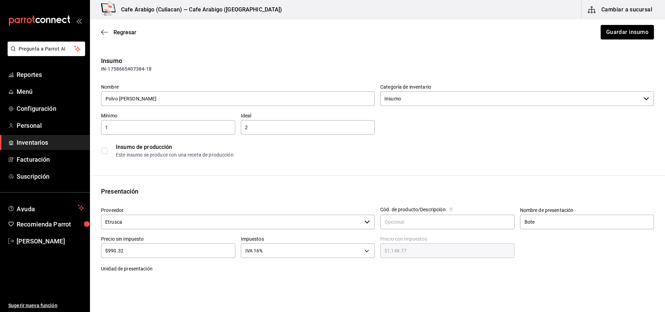
click at [138, 250] on input "$990.32" at bounding box center [168, 250] width 134 height 8
click at [619, 32] on button "Guardar insumo" at bounding box center [627, 32] width 54 height 15
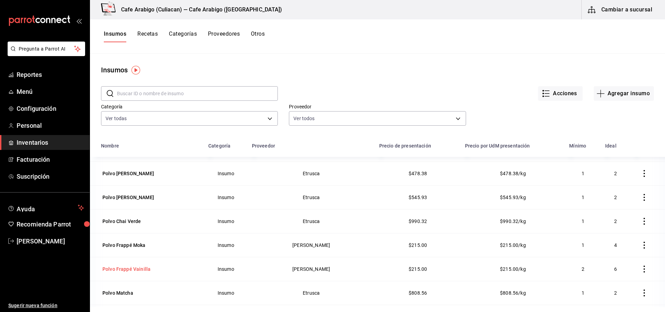
scroll to position [623, 0]
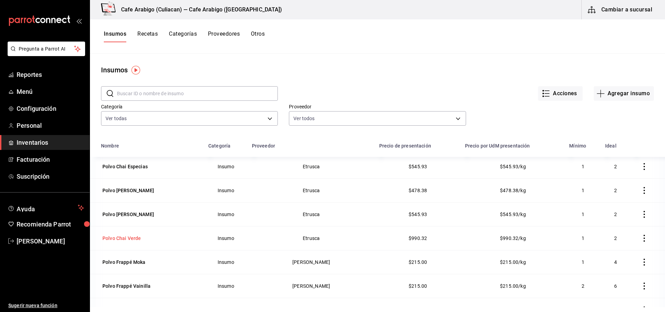
click at [122, 239] on div "Polvo Chai Verde" at bounding box center [121, 237] width 38 height 7
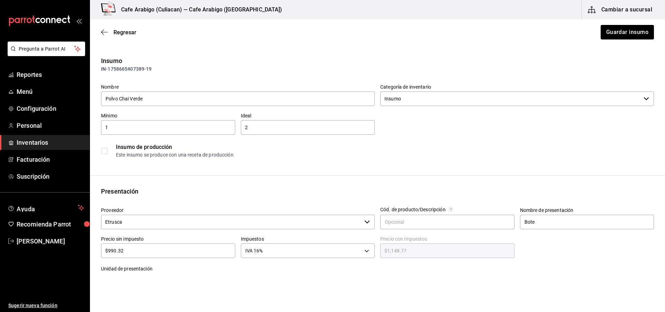
scroll to position [138, 0]
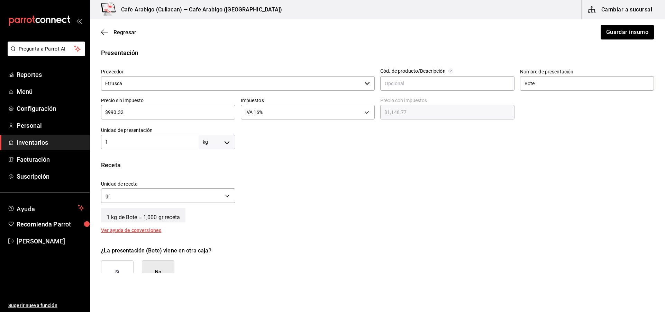
click at [145, 109] on input "$990.32" at bounding box center [168, 112] width 134 height 8
click at [619, 28] on button "Guardar insumo" at bounding box center [627, 32] width 54 height 15
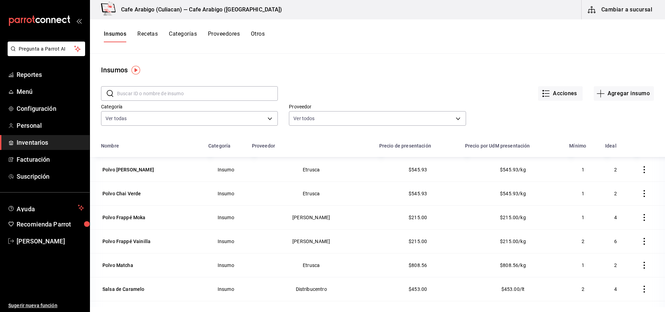
scroll to position [669, 0]
click at [126, 215] on div "Polvo Frappé Moka" at bounding box center [123, 215] width 43 height 7
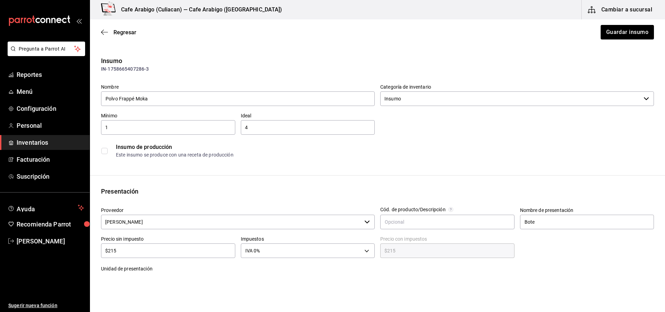
click at [183, 253] on input "$215" at bounding box center [168, 250] width 134 height 8
click at [620, 37] on button "Guardar insumo" at bounding box center [627, 32] width 54 height 15
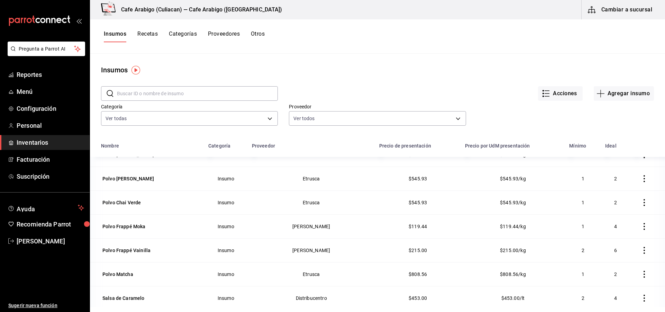
scroll to position [692, 0]
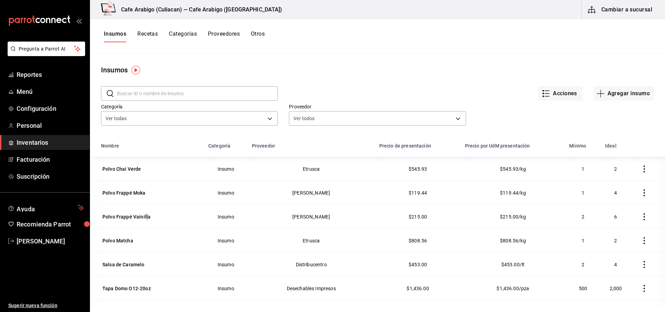
click at [146, 215] on div "Polvo Frappé Vainilla" at bounding box center [126, 216] width 48 height 7
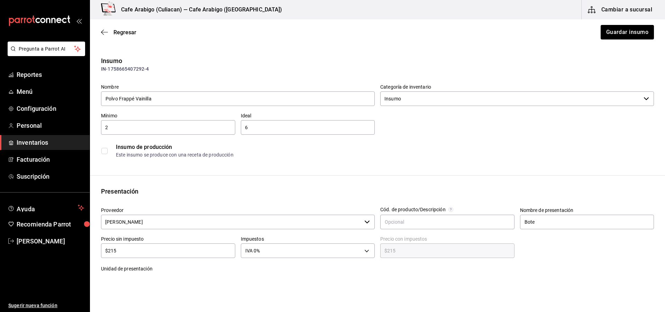
click at [138, 255] on div "$215 ​" at bounding box center [168, 250] width 134 height 15
click at [620, 34] on button "Guardar insumo" at bounding box center [627, 32] width 54 height 15
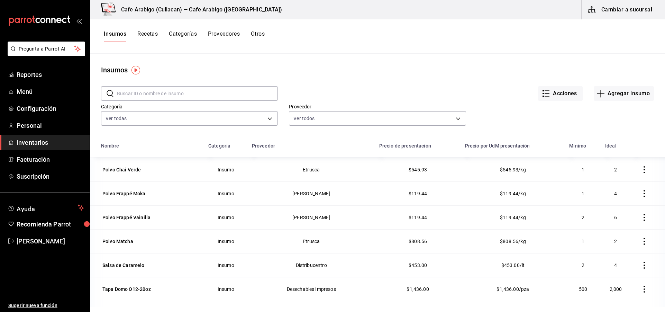
scroll to position [692, 0]
click at [126, 242] on div "Polvo Matcha" at bounding box center [117, 240] width 31 height 7
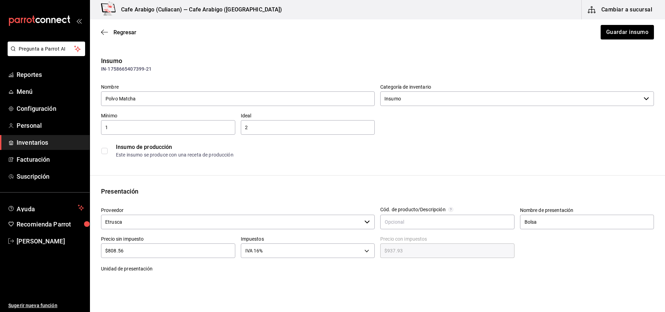
click at [130, 256] on div "$808.56 ​" at bounding box center [168, 250] width 134 height 15
click at [624, 30] on button "Guardar insumo" at bounding box center [627, 32] width 54 height 15
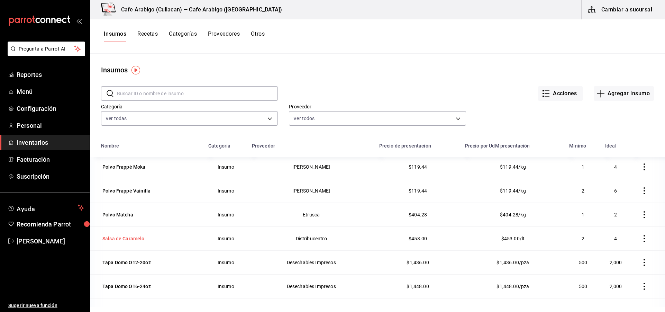
scroll to position [703, 0]
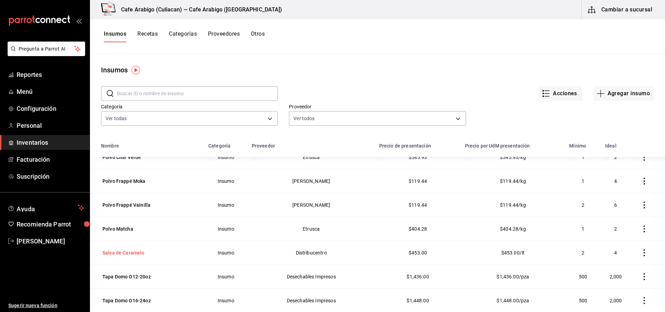
click at [129, 255] on div "Salsa de Caramelo" at bounding box center [123, 252] width 42 height 7
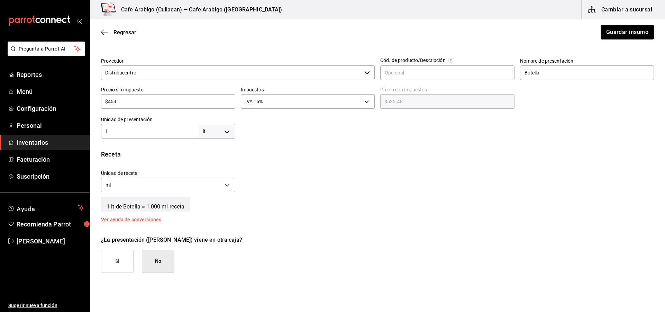
scroll to position [93, 0]
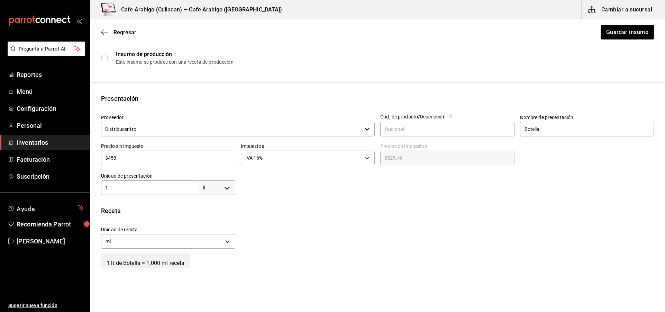
click at [149, 158] on input "$453" at bounding box center [168, 158] width 134 height 8
click at [618, 35] on button "Guardar insumo" at bounding box center [627, 32] width 54 height 15
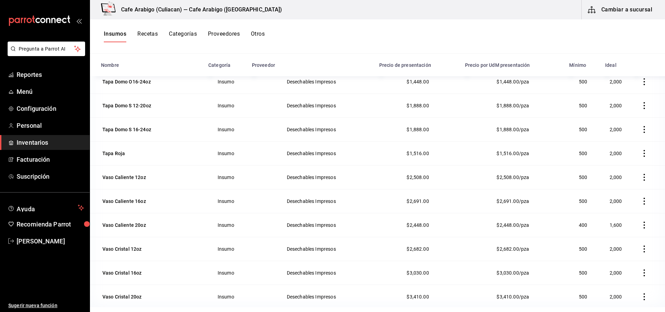
scroll to position [85, 0]
